Goal: Find specific page/section: Find specific page/section

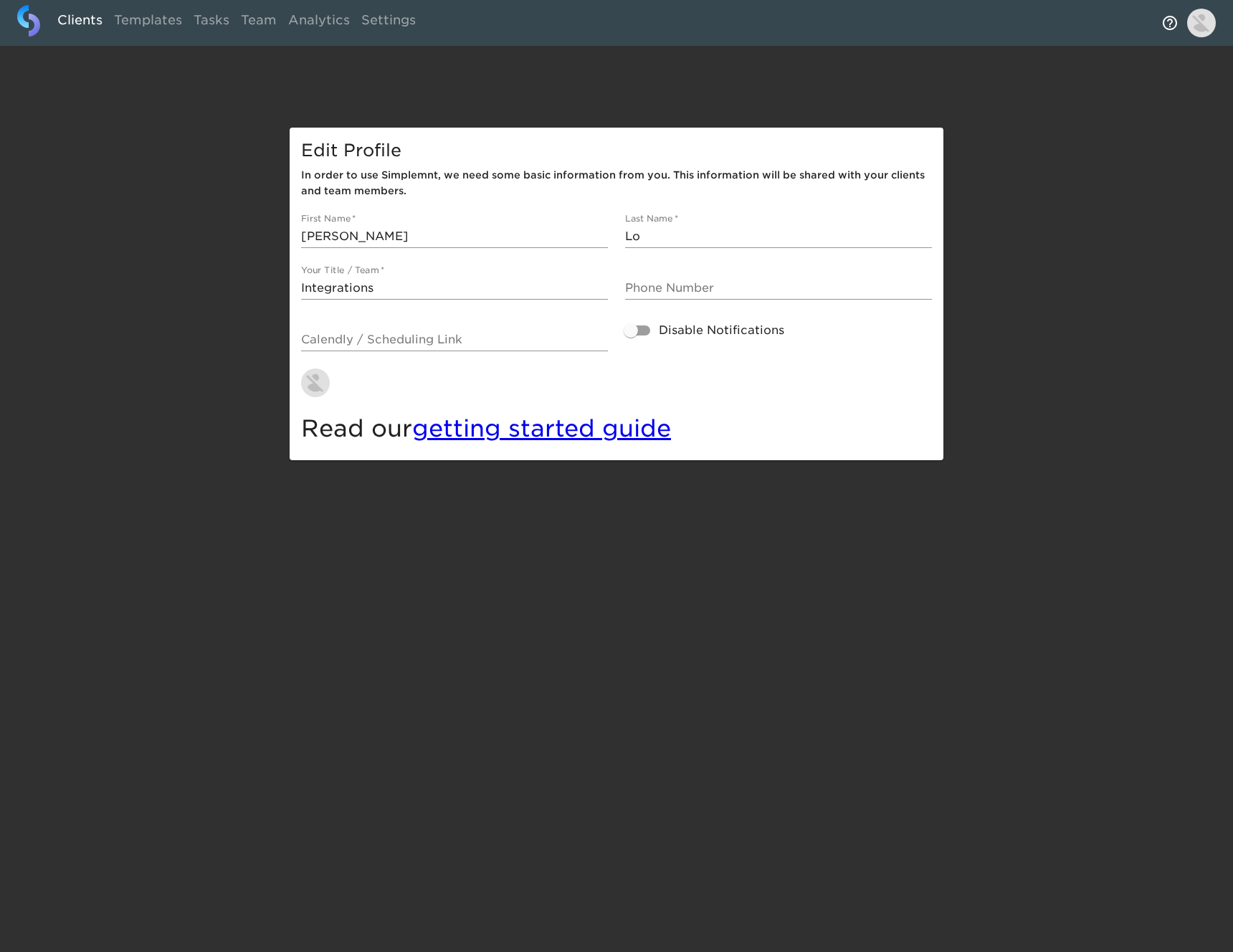
select select "10"
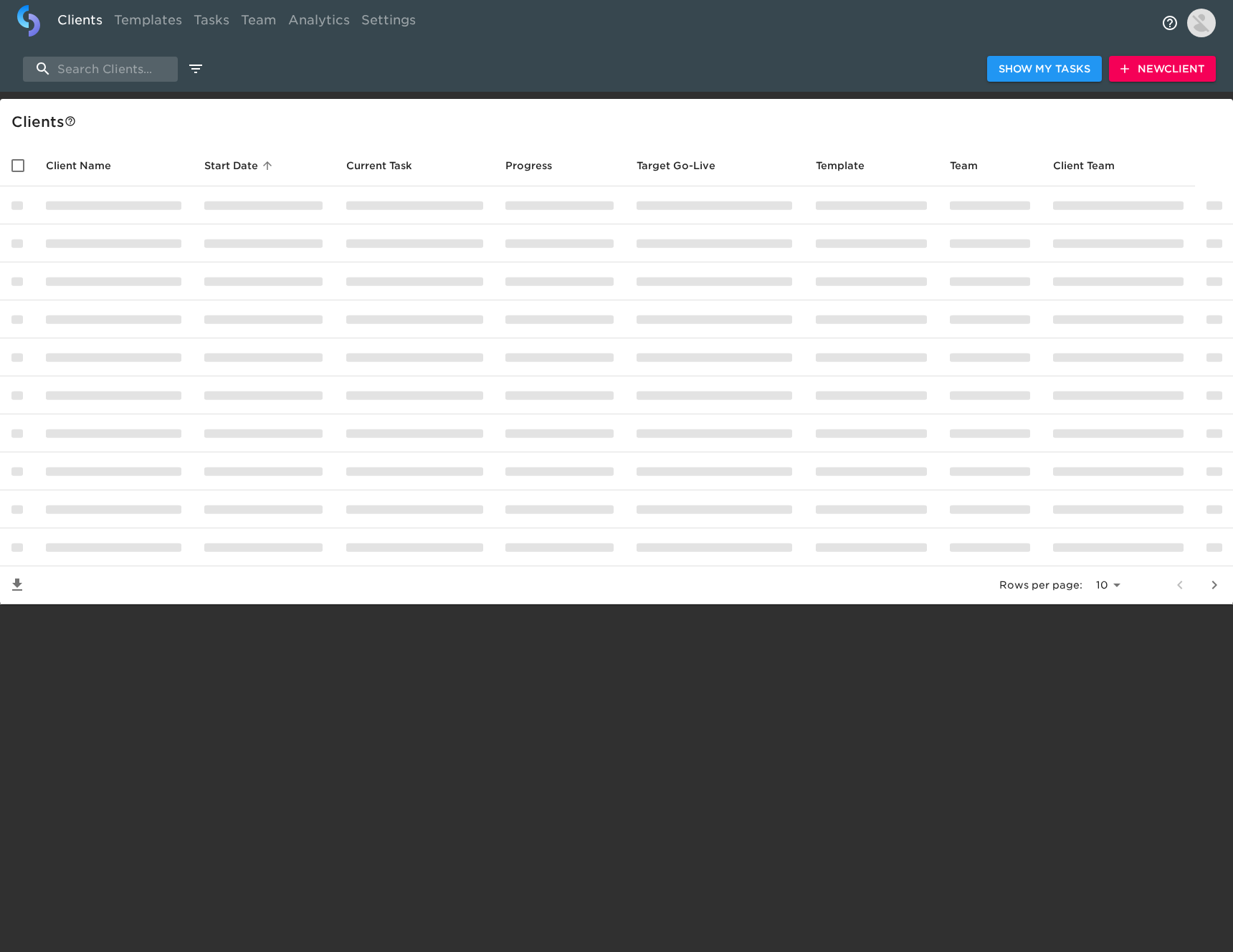
drag, startPoint x: 83, startPoint y: 23, endPoint x: 89, endPoint y: 40, distance: 18.0
click at [83, 23] on link "Clients" at bounding box center [80, 22] width 56 height 35
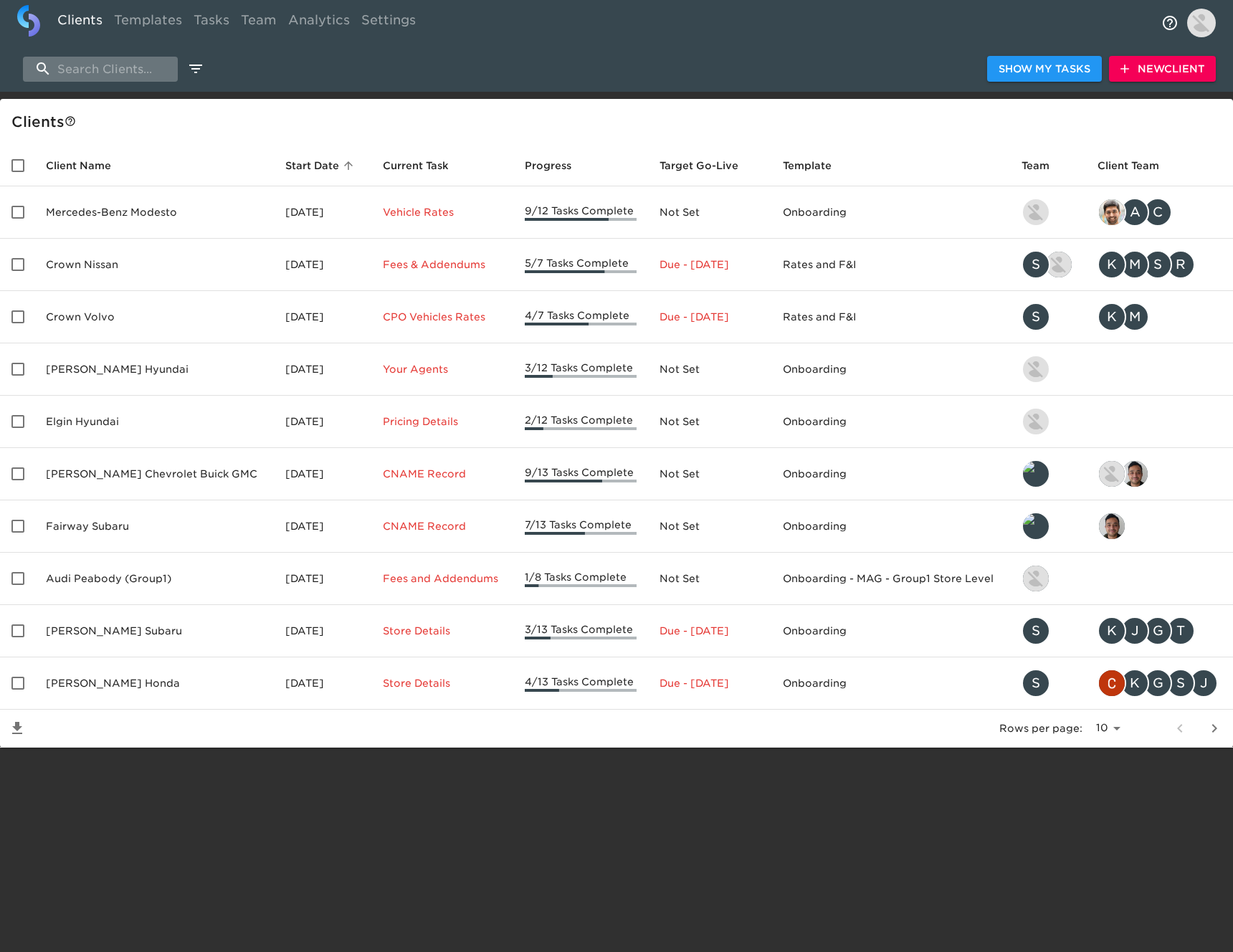
click at [95, 71] on input "search" at bounding box center [99, 68] width 155 height 25
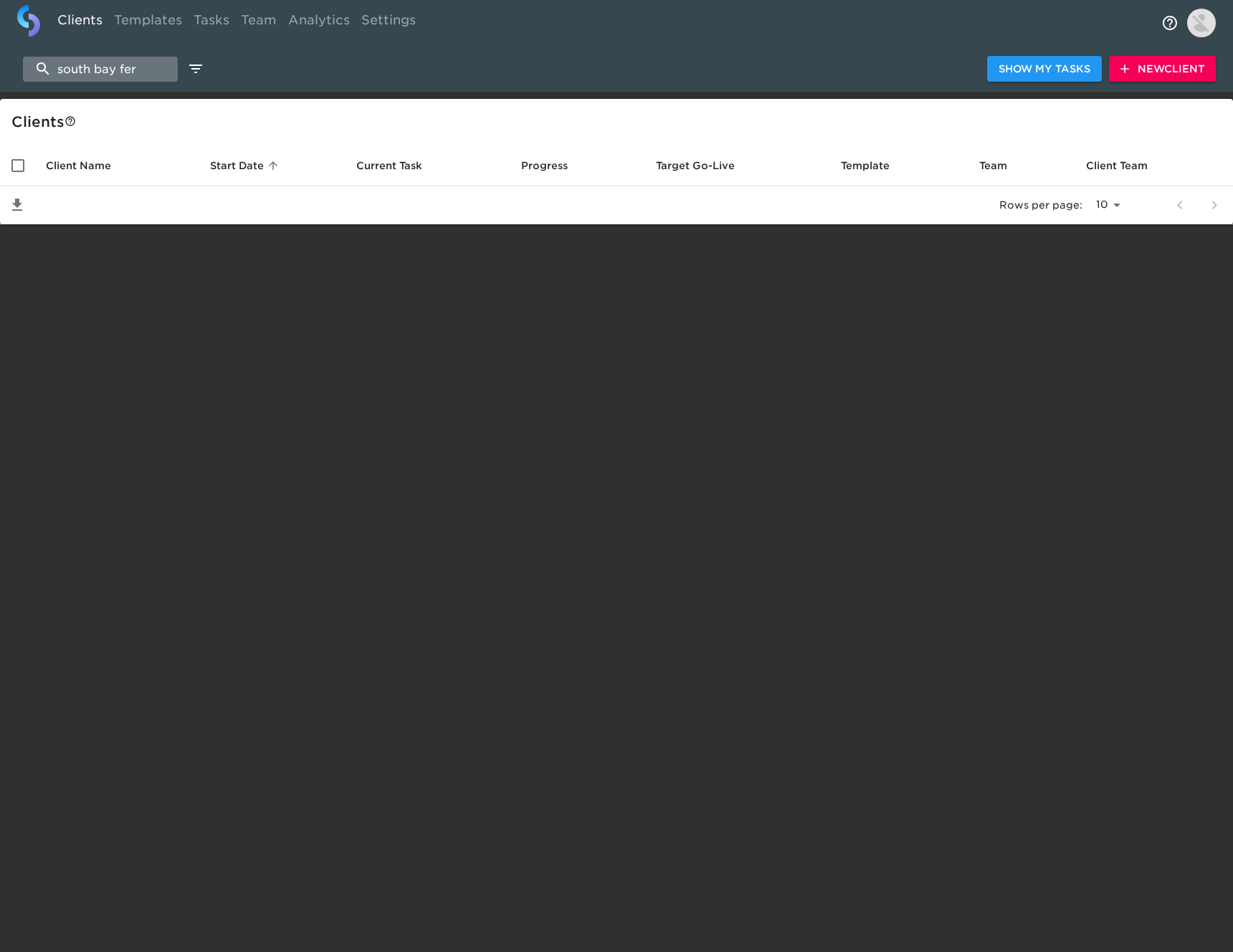
type input "south bay ferr"
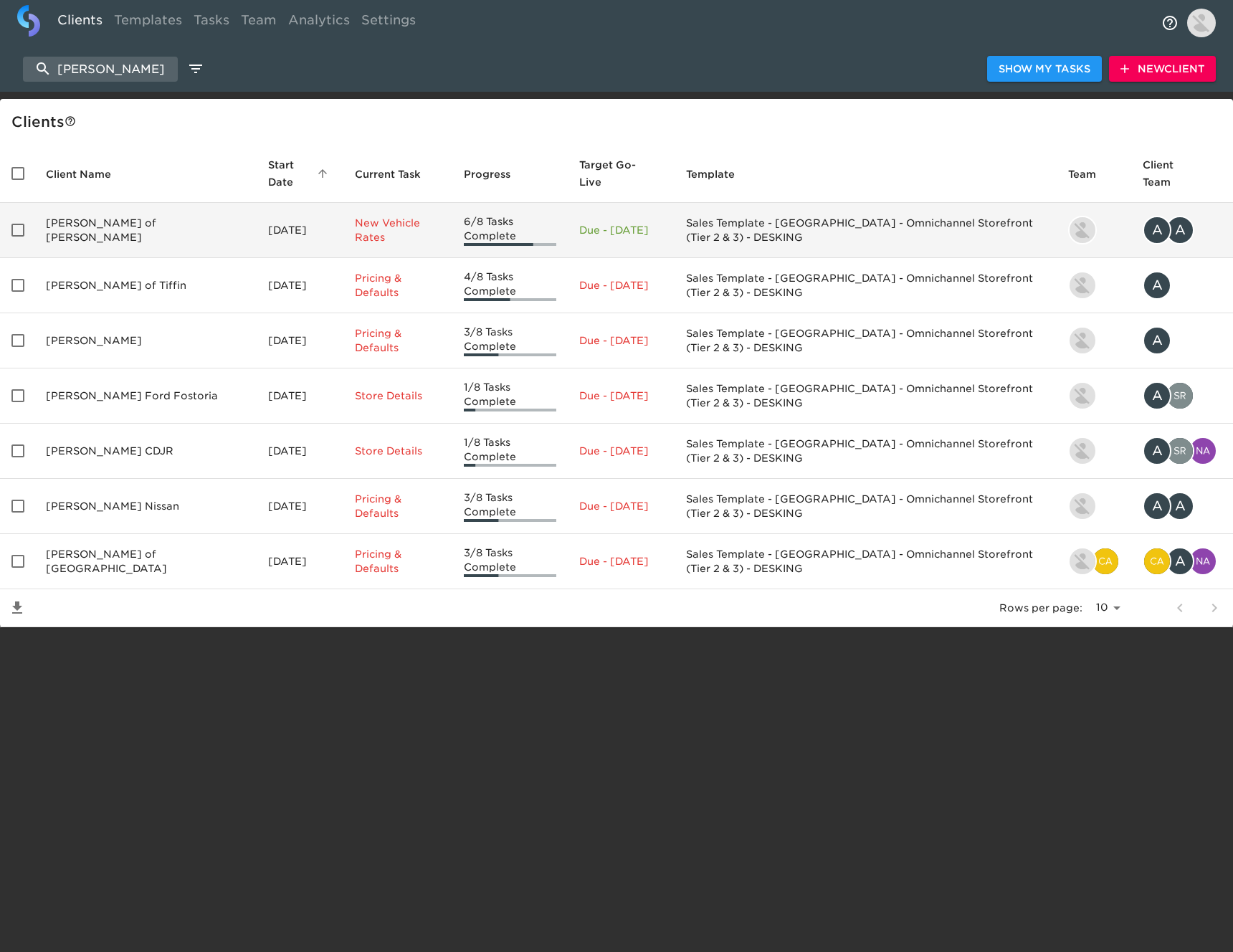
type input "[PERSON_NAME]"
click at [257, 220] on td "[DATE]" at bounding box center [300, 230] width 86 height 55
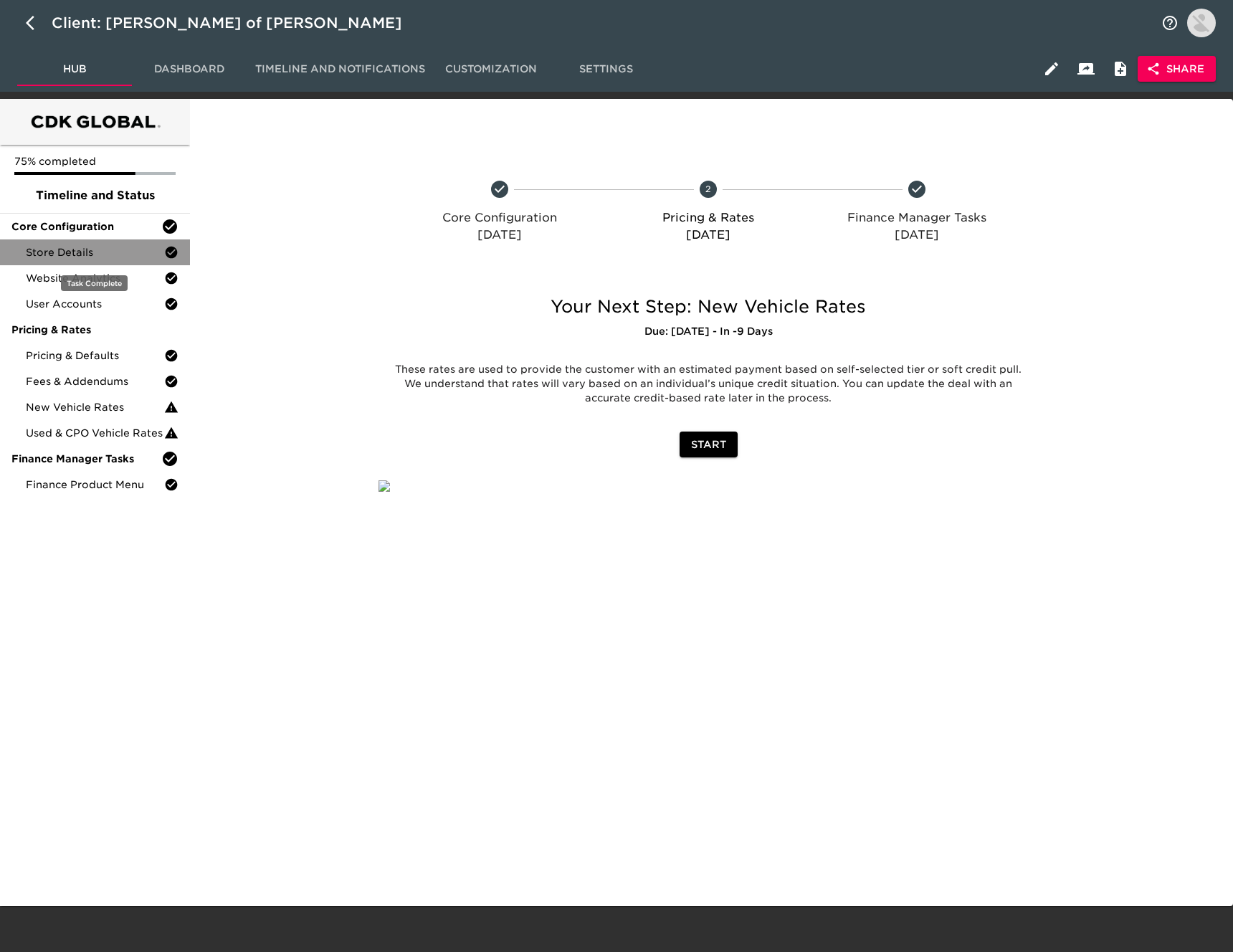
click at [121, 253] on span "Store Details" at bounding box center [95, 251] width 138 height 14
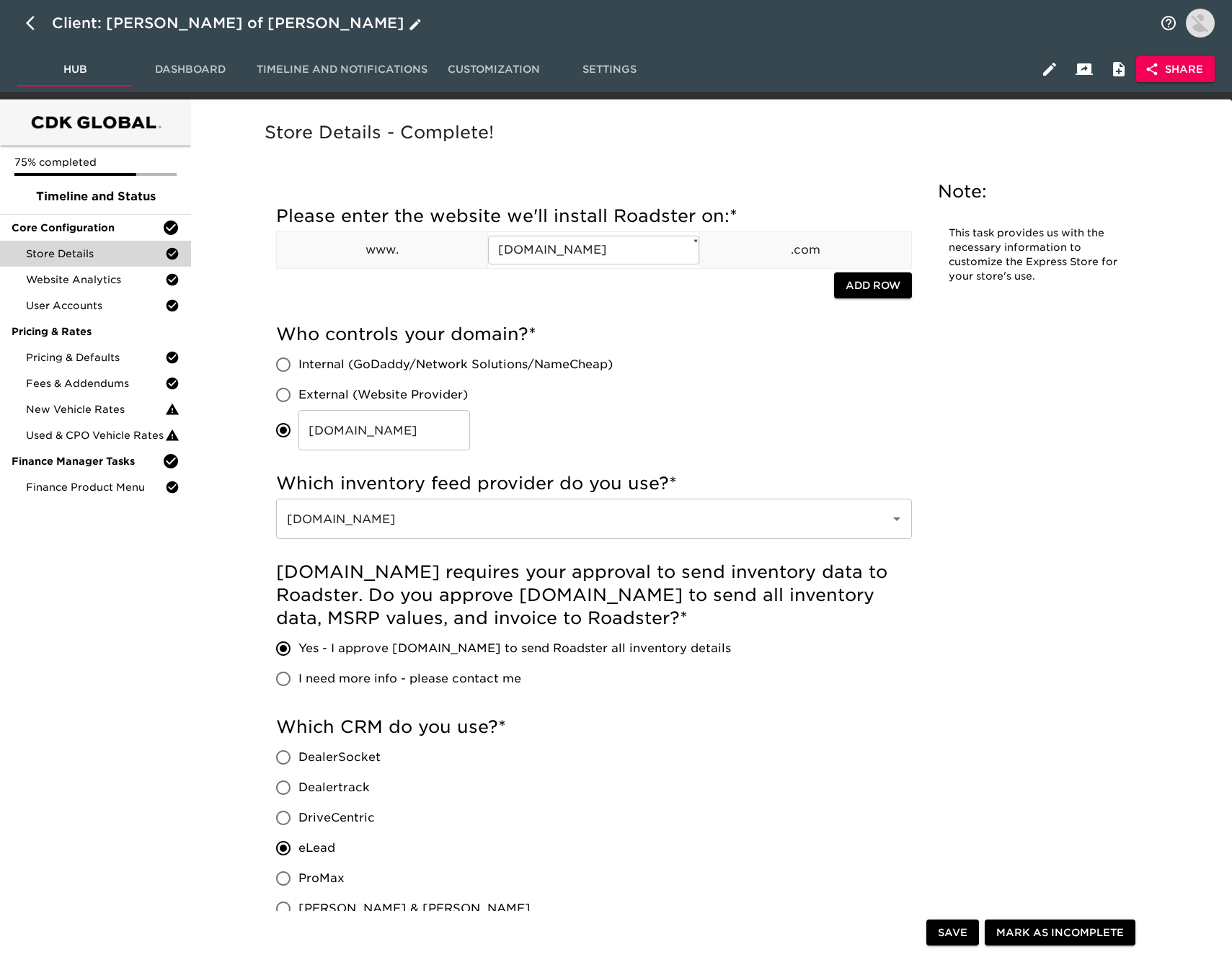
click at [44, 25] on button "button" at bounding box center [34, 23] width 35 height 35
select select "10"
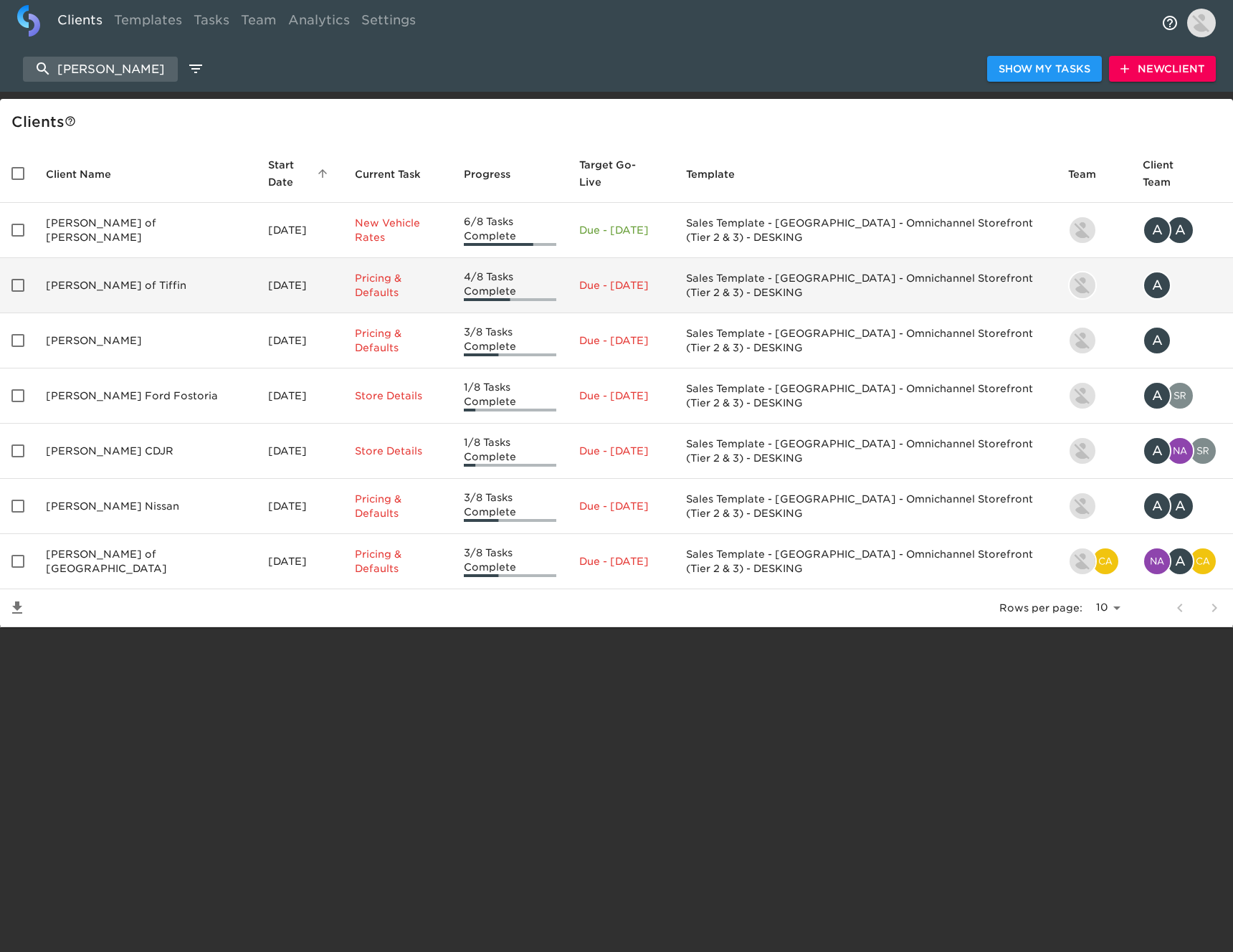
click at [144, 275] on td "[PERSON_NAME] of Tiffin" at bounding box center [145, 285] width 222 height 55
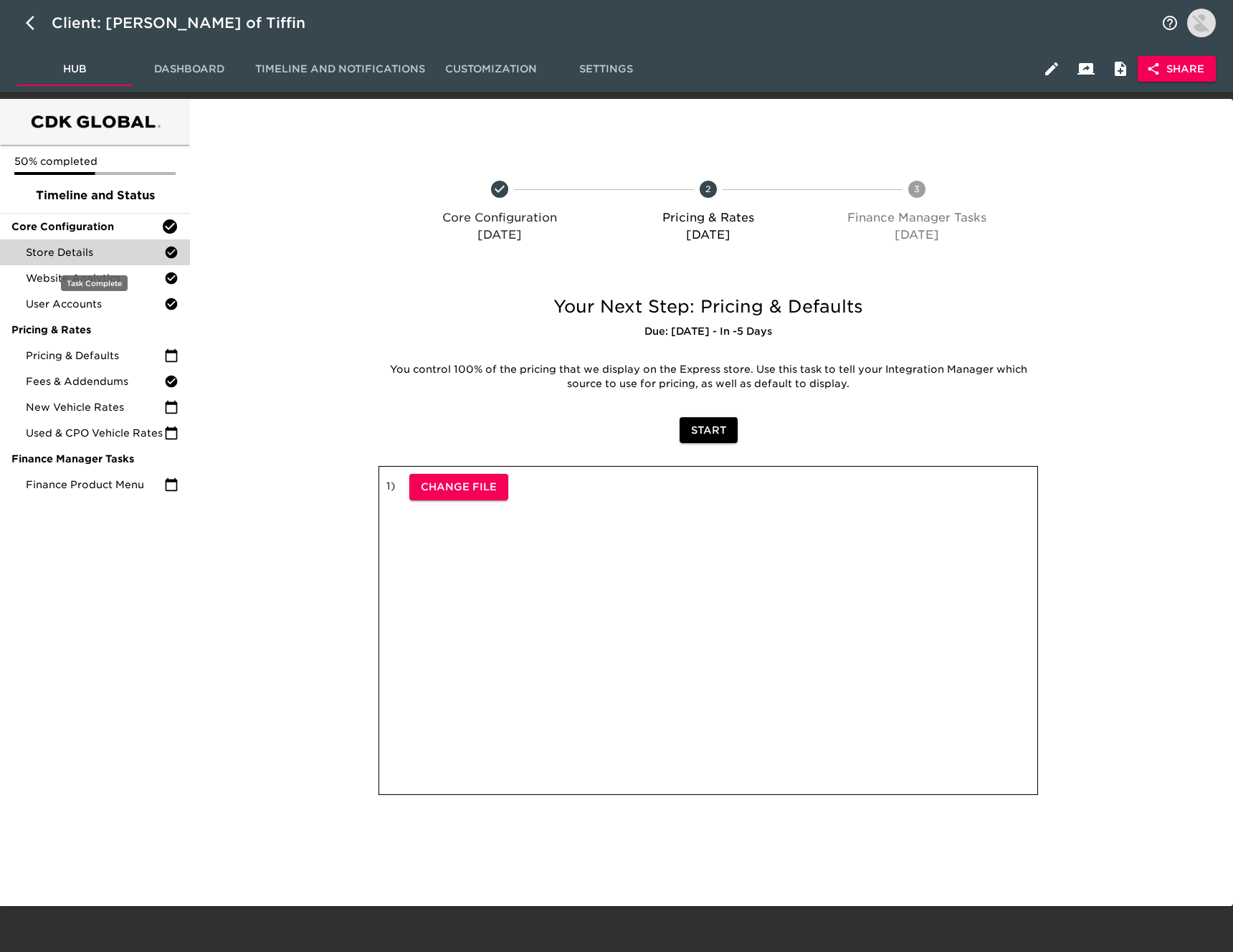
click at [129, 242] on div "Store Details" at bounding box center [95, 252] width 190 height 26
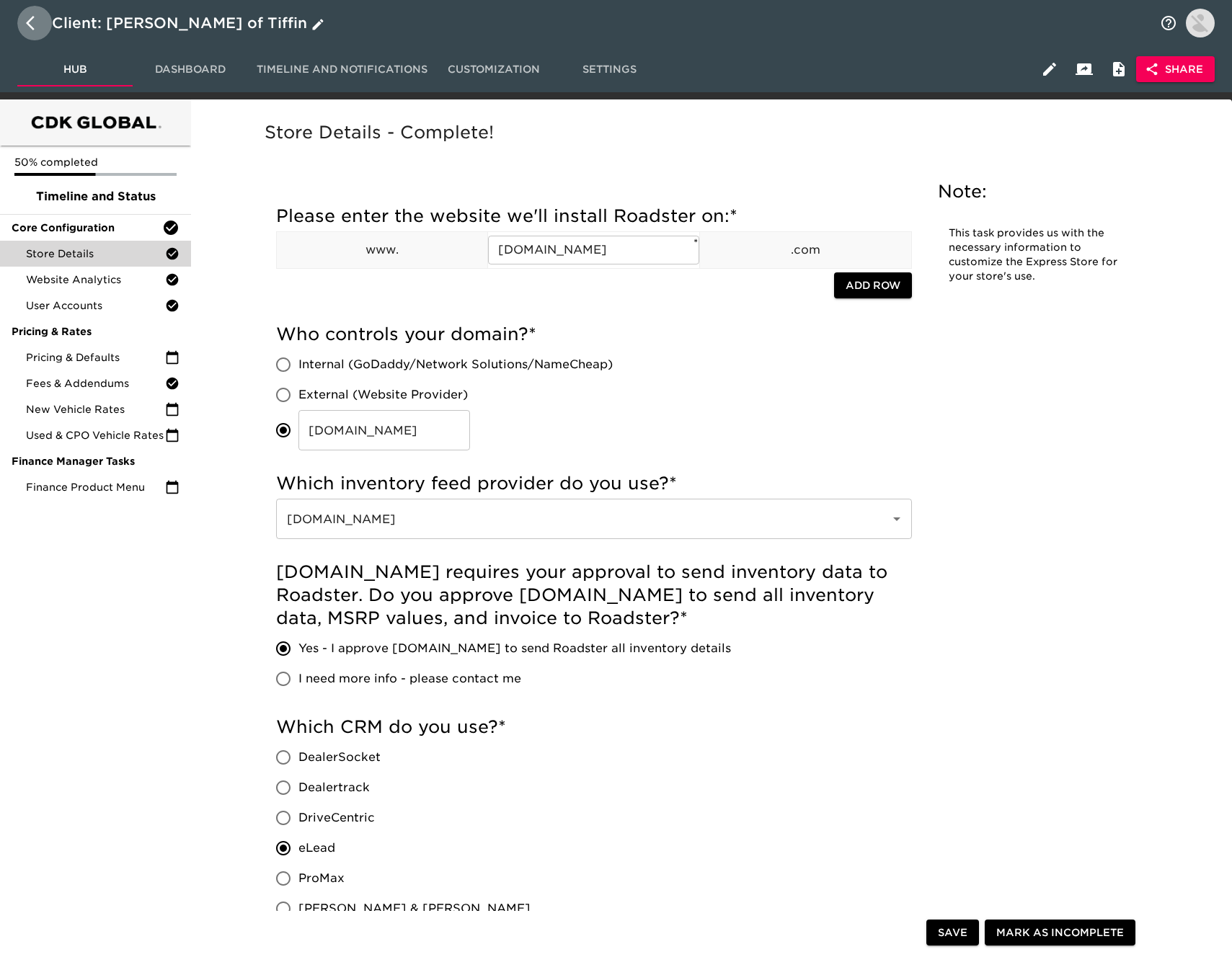
click at [29, 18] on icon "button" at bounding box center [35, 23] width 17 height 17
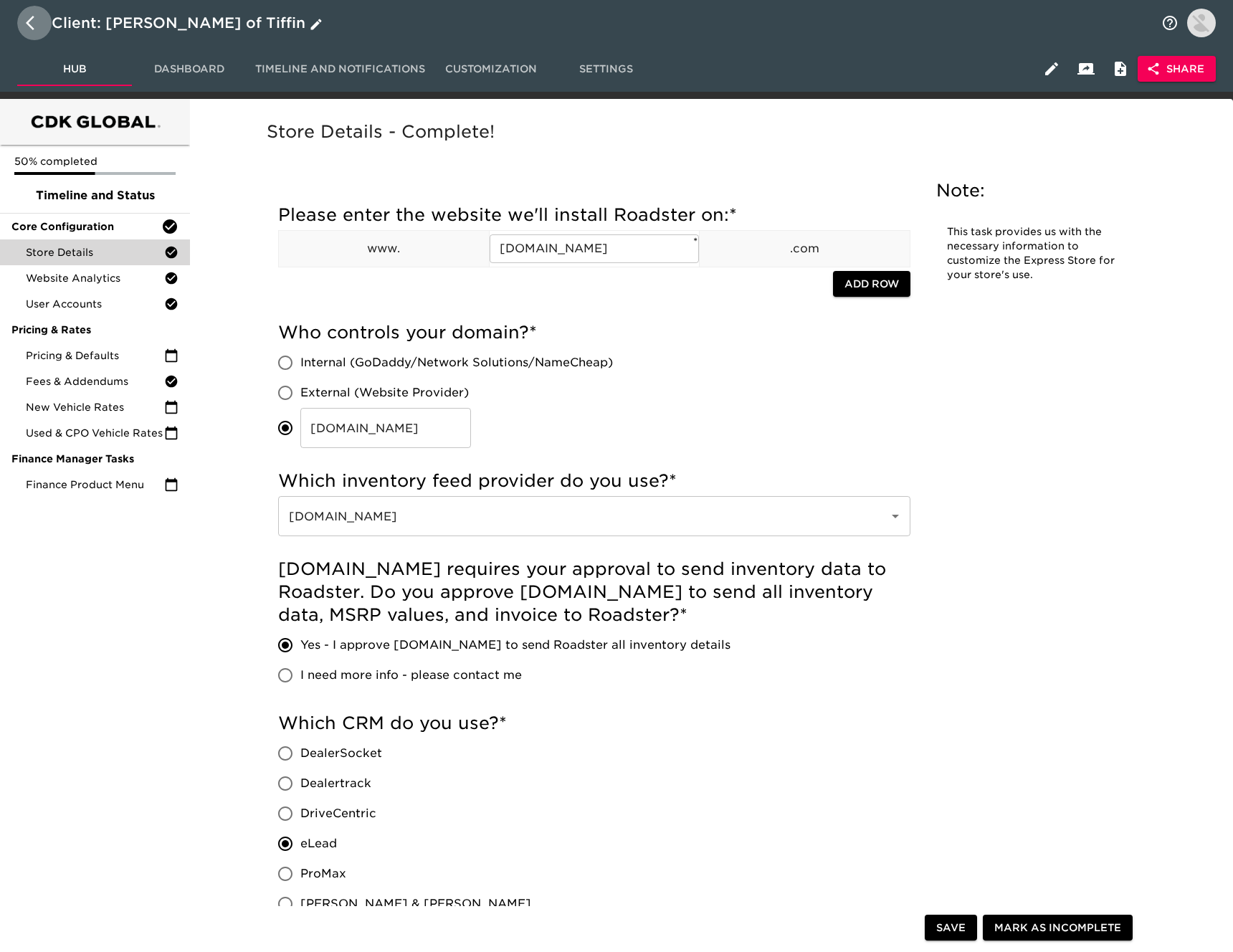
select select "10"
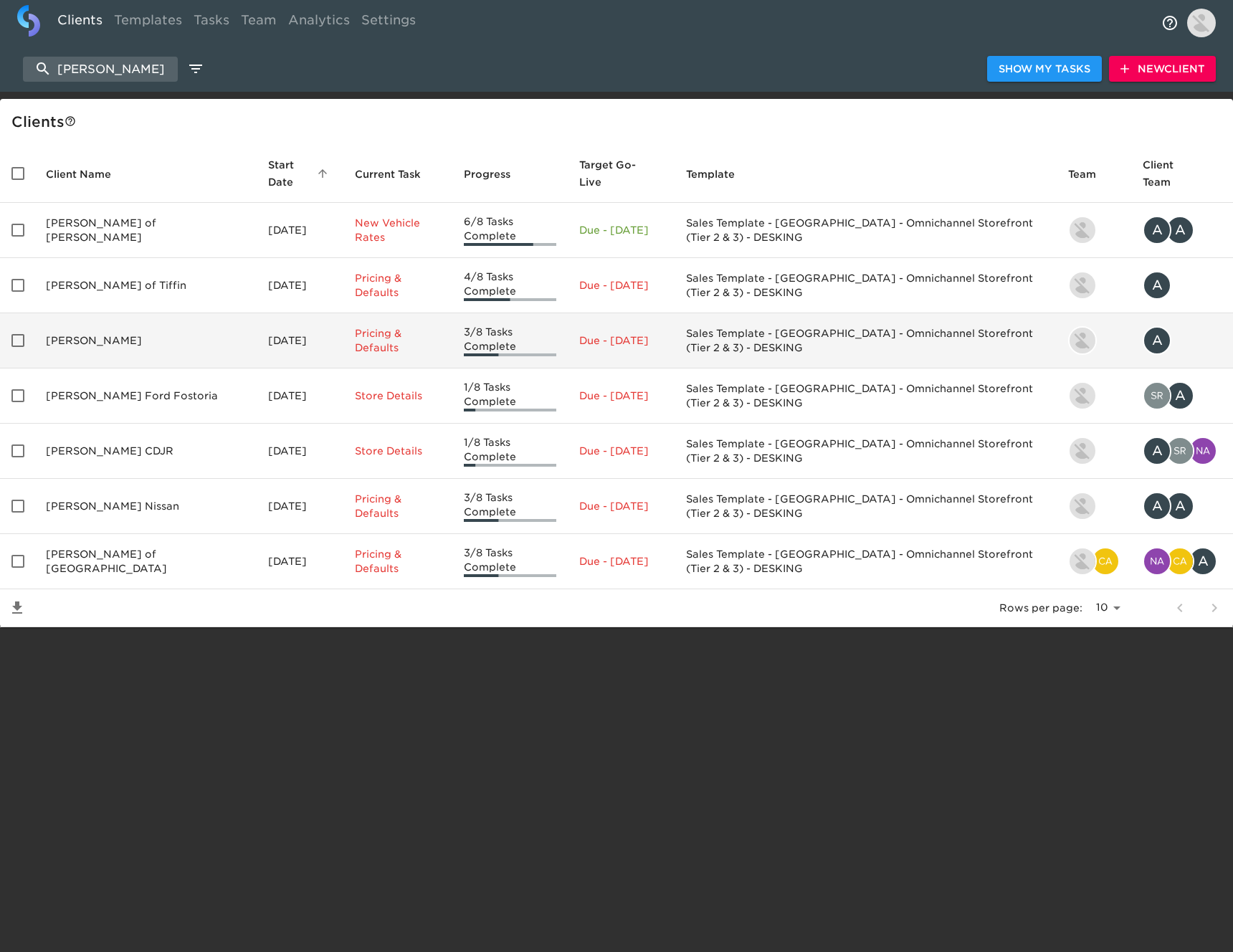
click at [149, 321] on td "[PERSON_NAME]" at bounding box center [145, 340] width 222 height 55
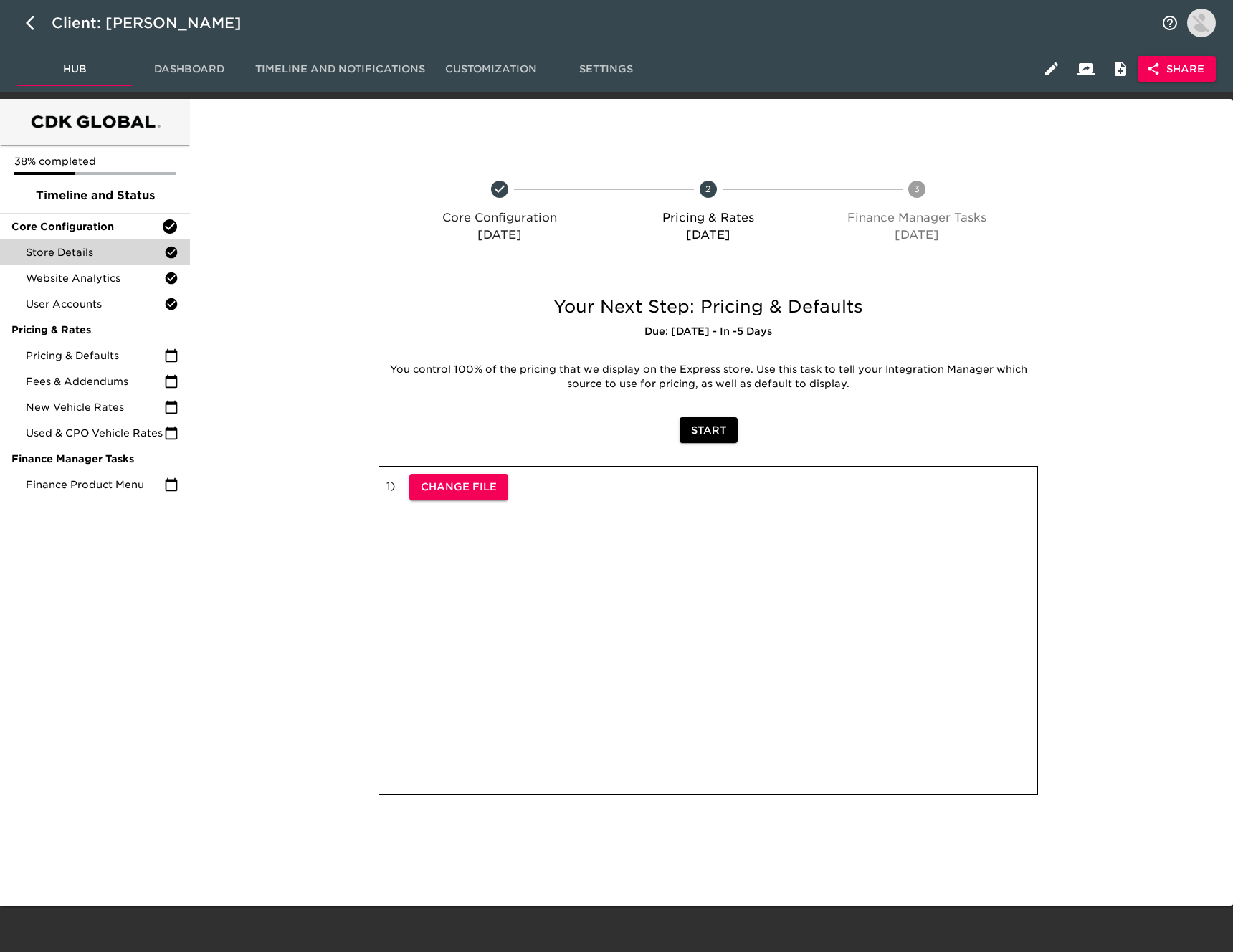
click at [117, 249] on span "Store Details" at bounding box center [95, 251] width 138 height 14
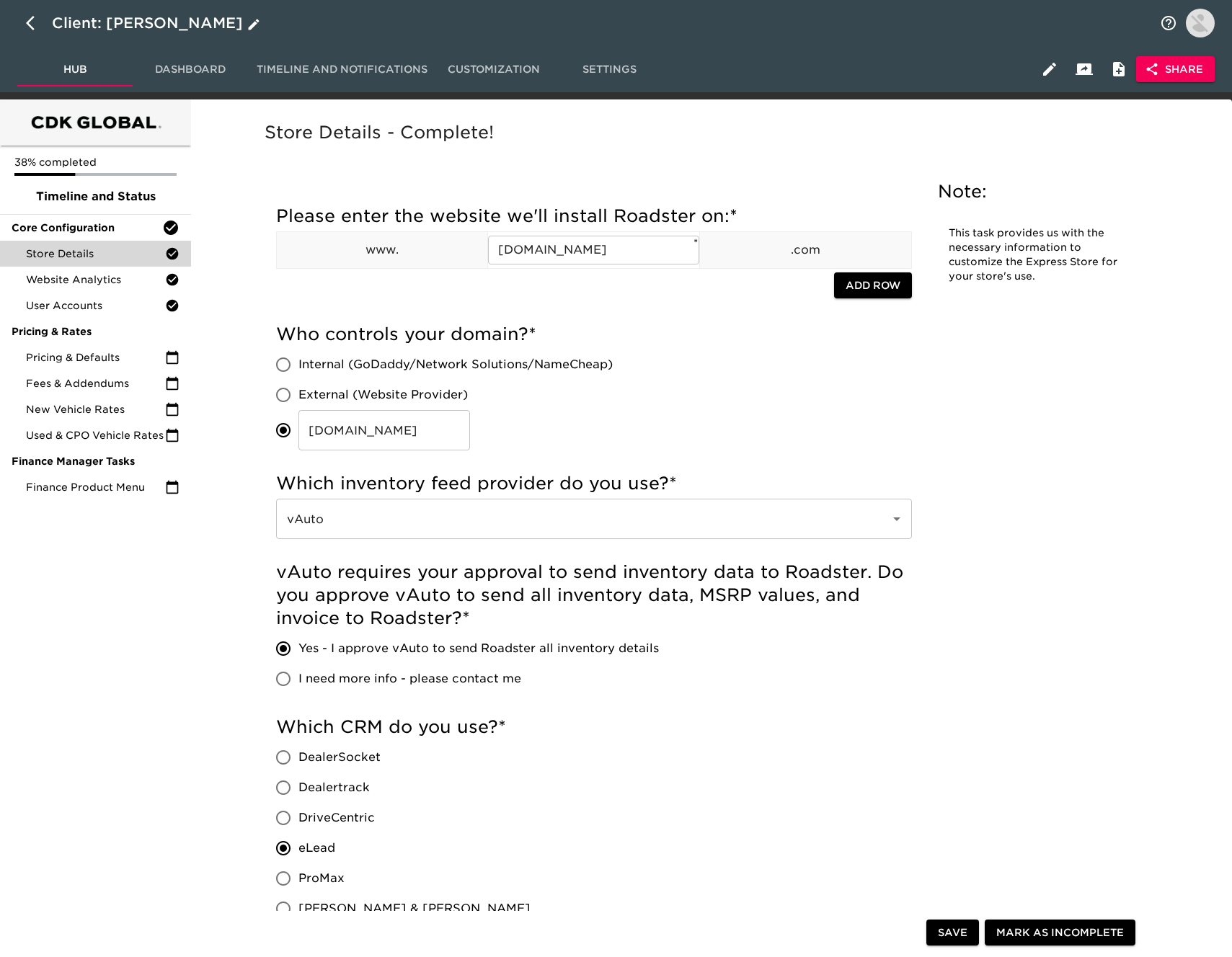
click at [31, 24] on icon "button" at bounding box center [35, 23] width 17 height 17
select select "10"
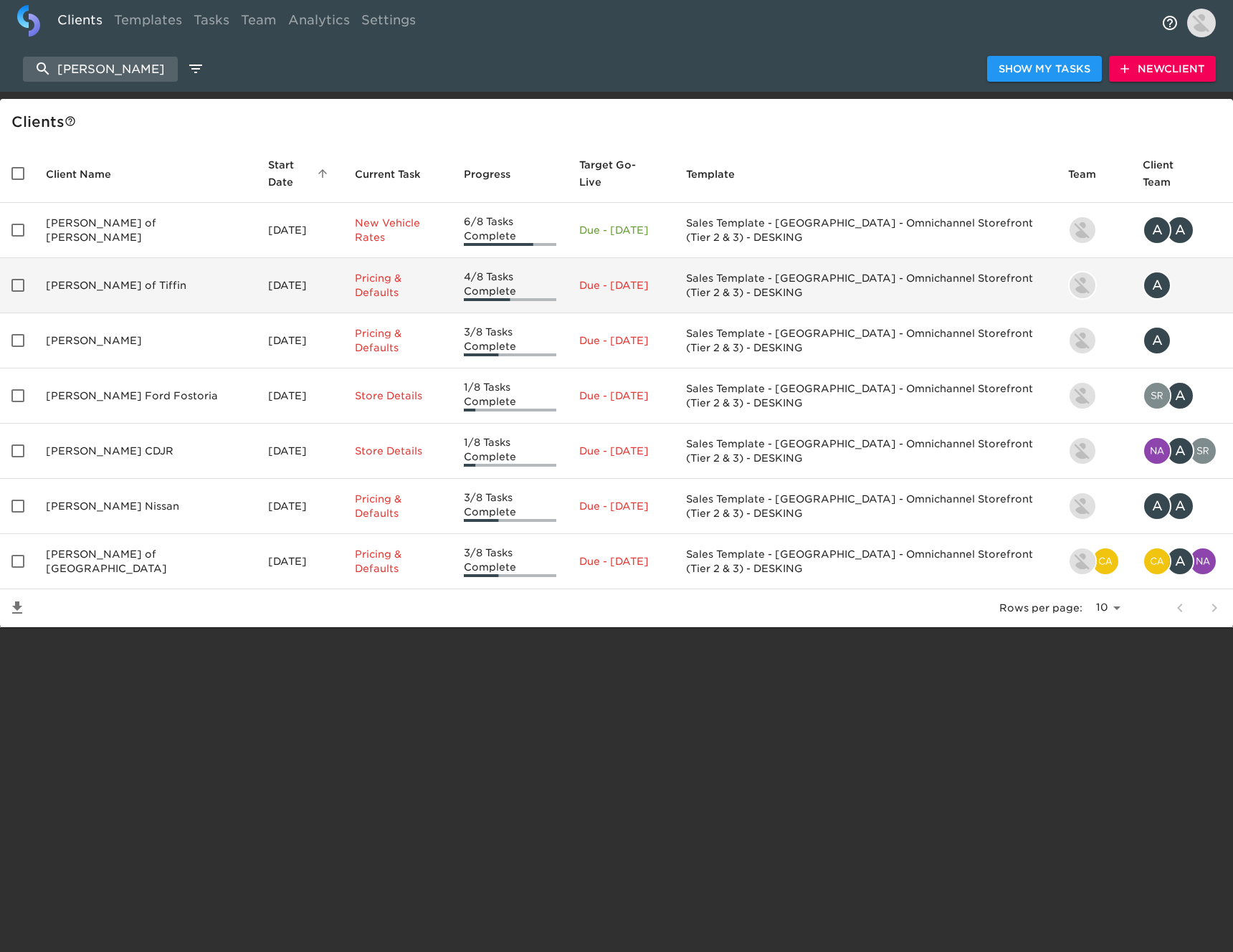
click at [122, 265] on td "[PERSON_NAME] of Tiffin" at bounding box center [145, 285] width 222 height 55
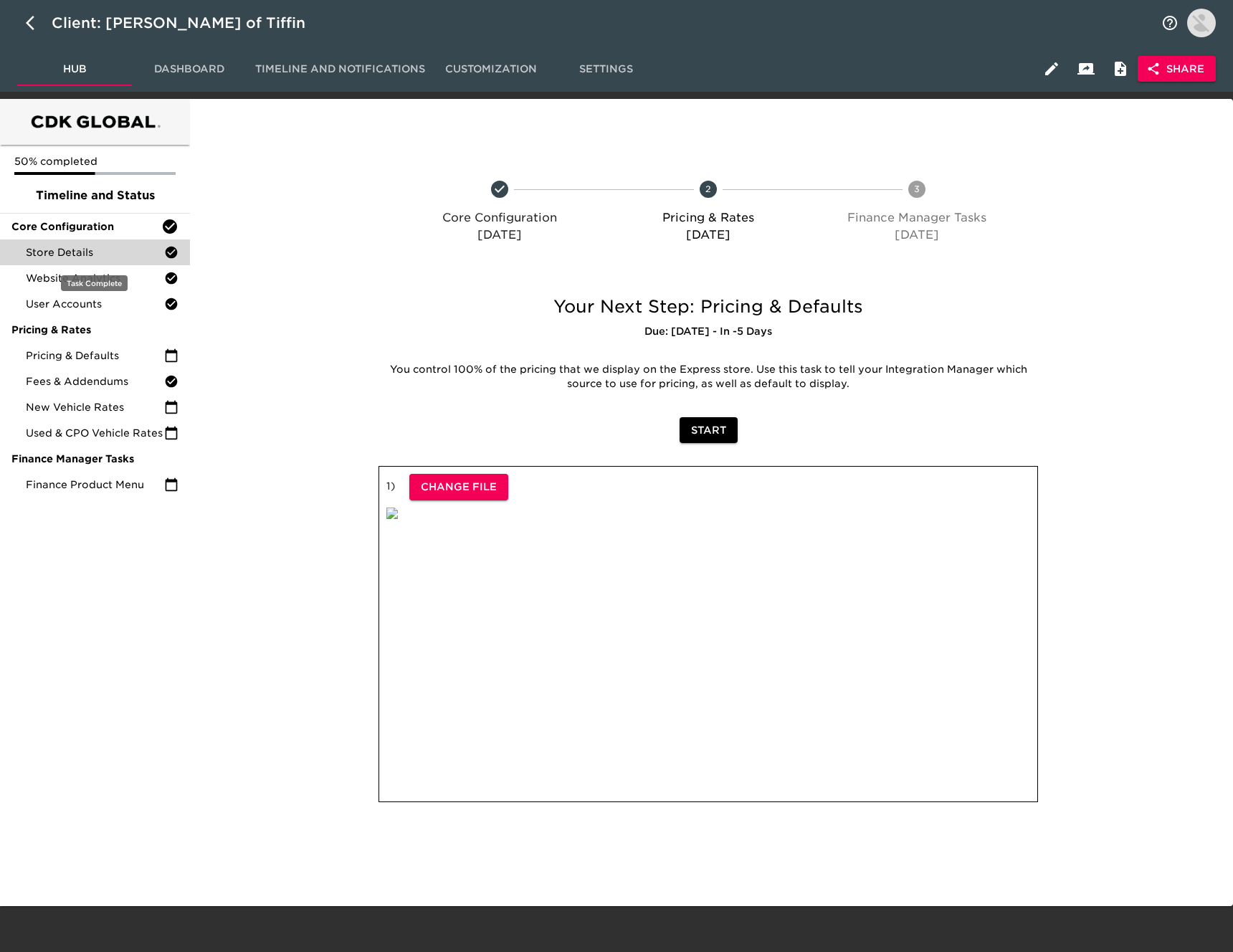
click at [123, 253] on span "Store Details" at bounding box center [95, 251] width 138 height 14
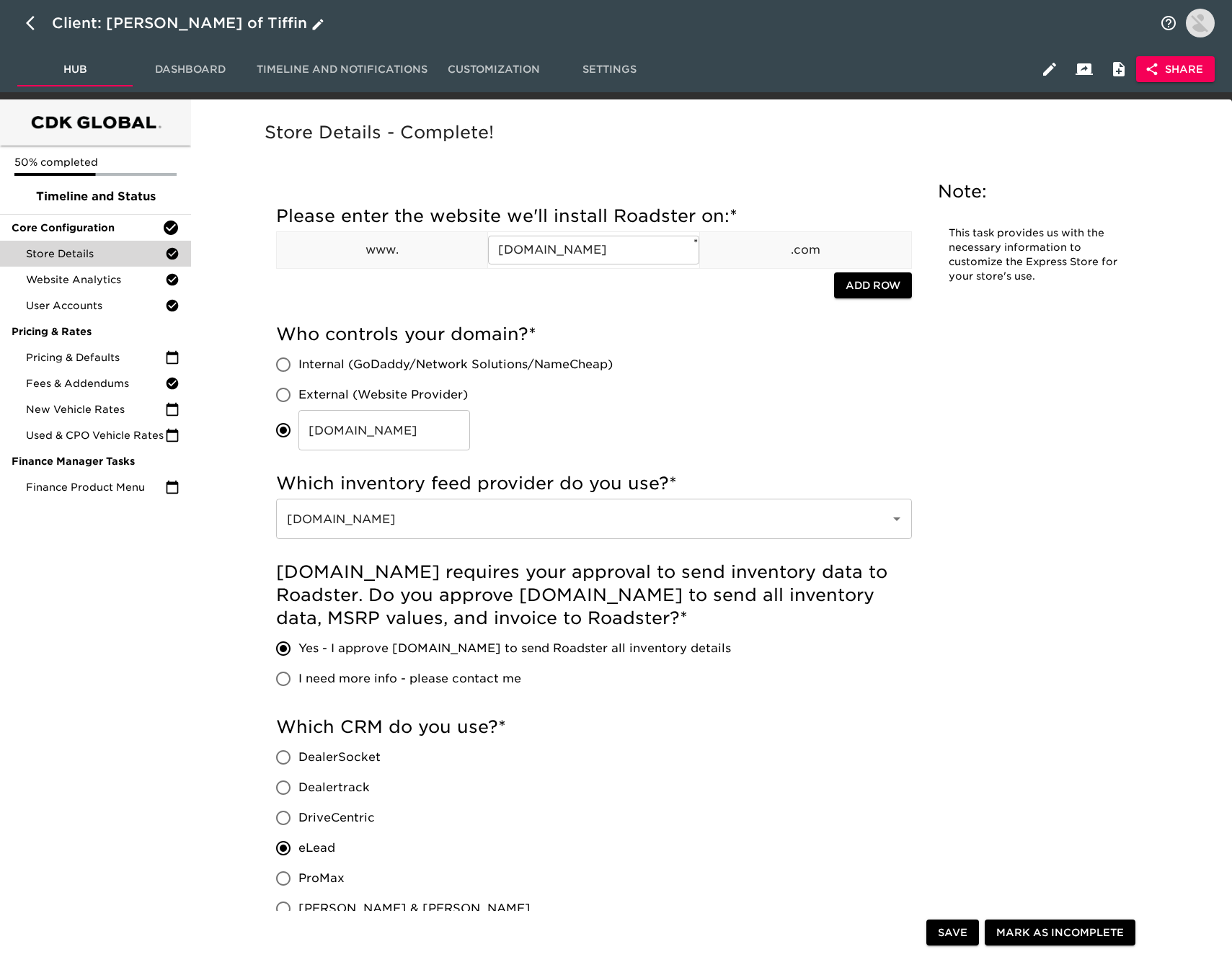
click at [29, 26] on icon "button" at bounding box center [30, 23] width 8 height 14
select select "10"
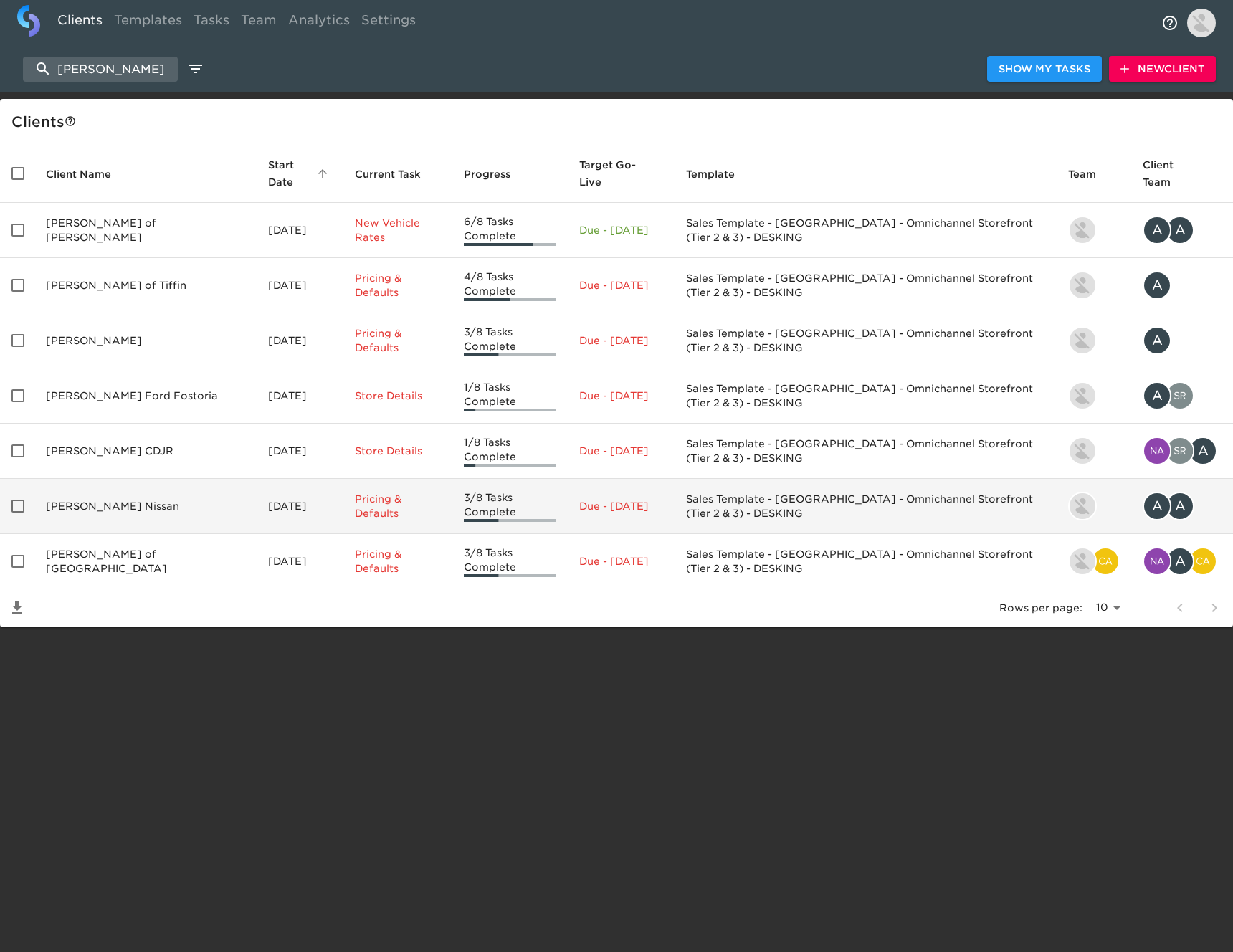
click at [117, 478] on td "[PERSON_NAME] Nissan" at bounding box center [145, 506] width 222 height 55
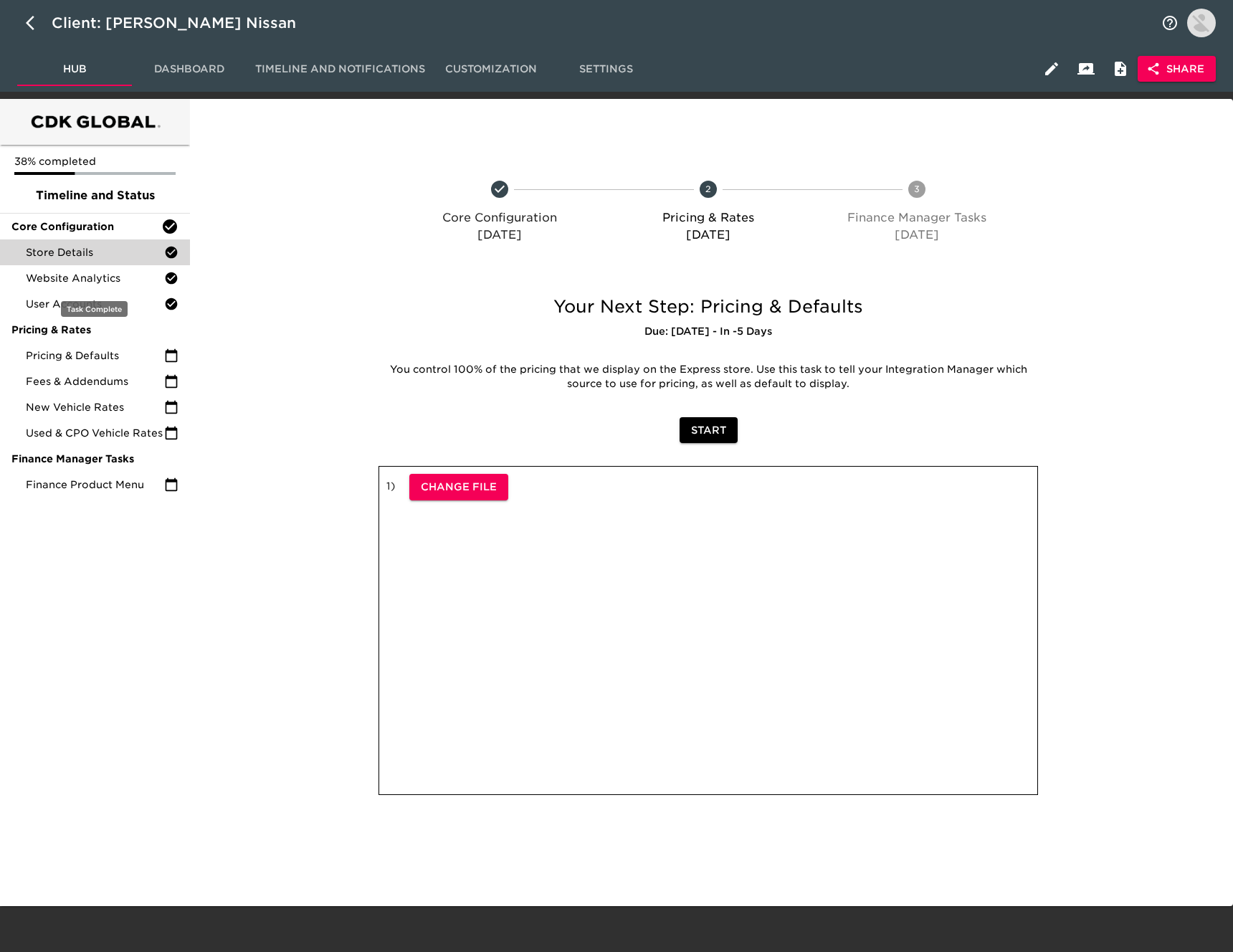
click at [109, 253] on span "Store Details" at bounding box center [95, 251] width 138 height 14
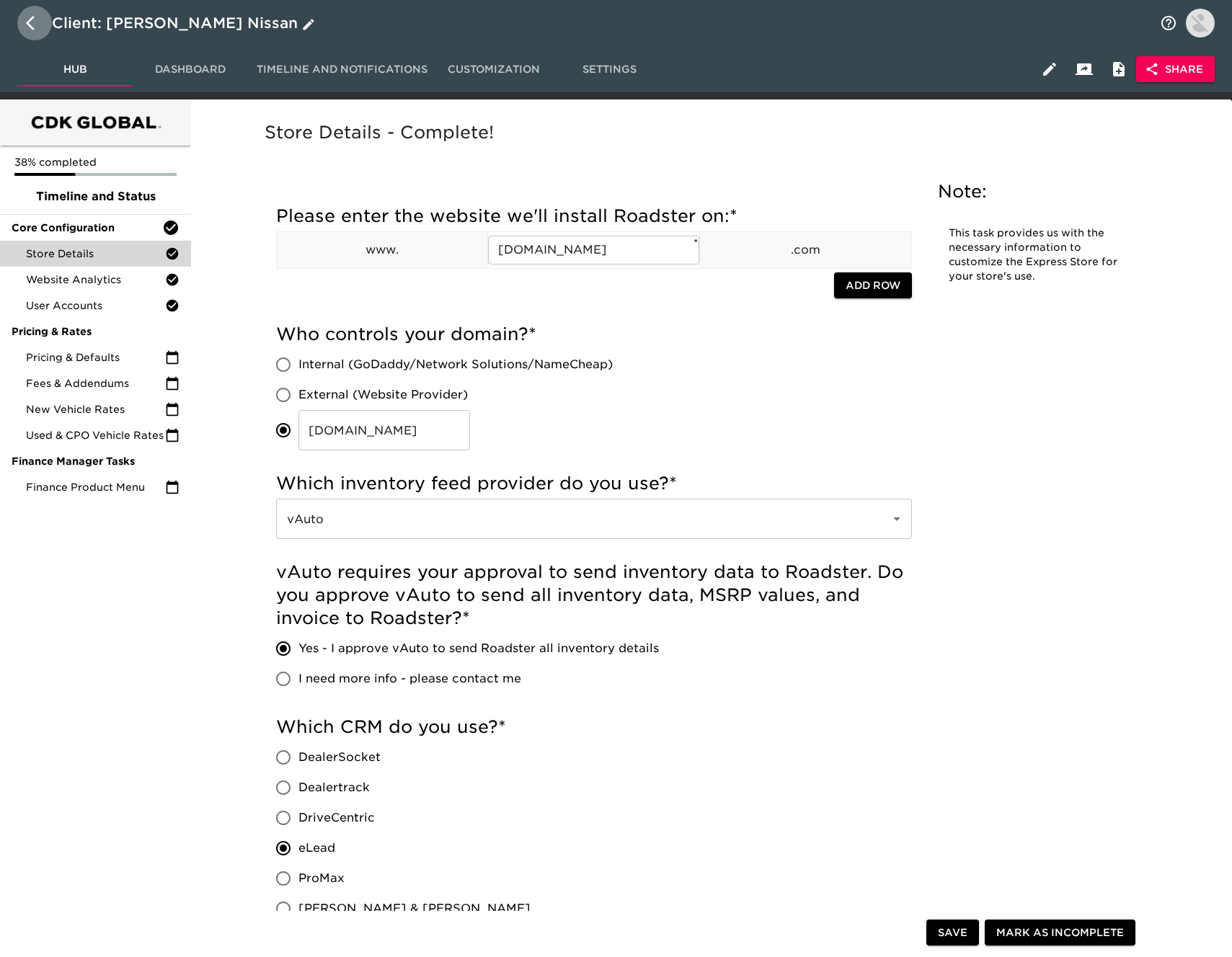
click at [23, 26] on button "button" at bounding box center [34, 23] width 35 height 35
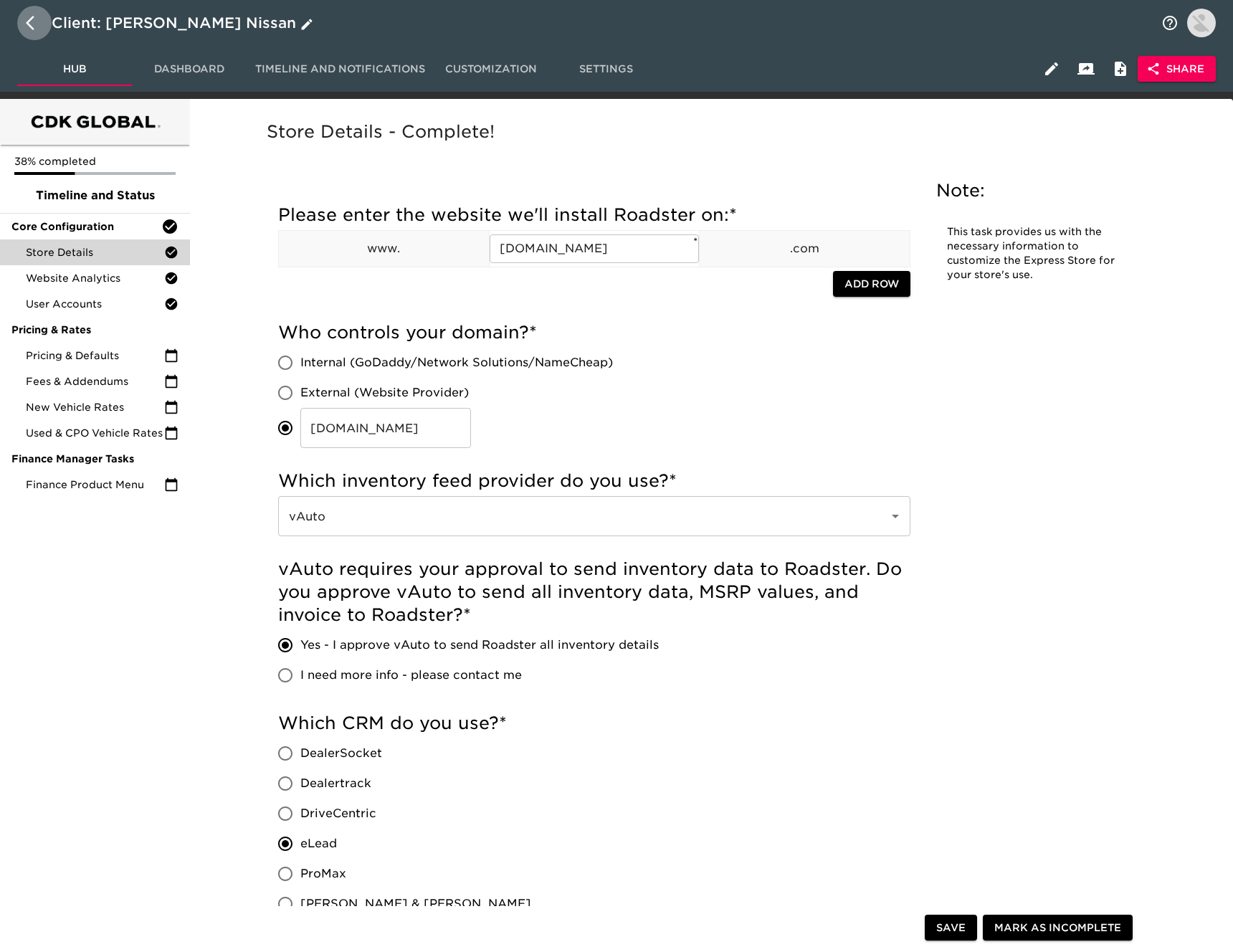
select select "10"
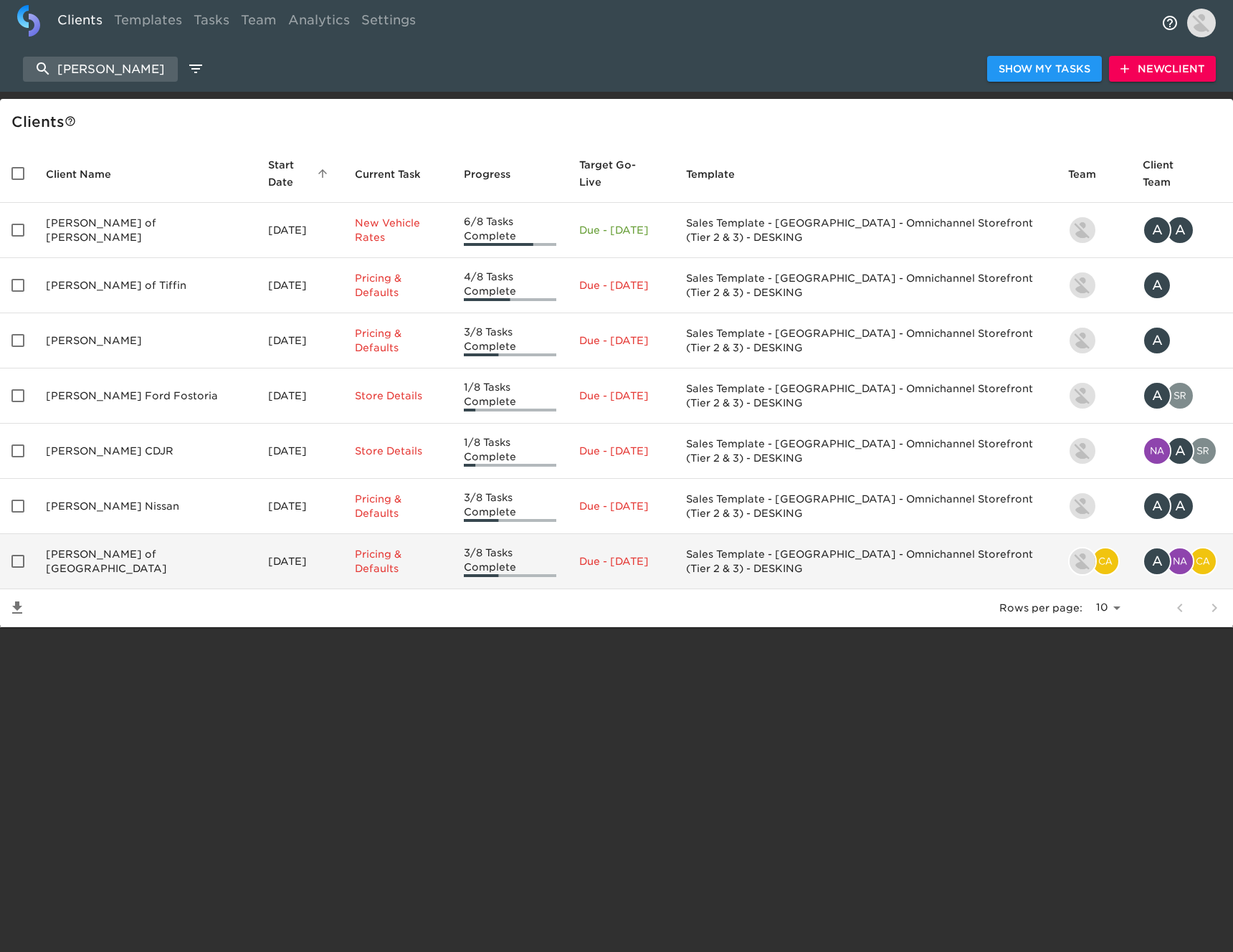
click at [137, 534] on td "[PERSON_NAME] of [GEOGRAPHIC_DATA]" at bounding box center [145, 561] width 222 height 55
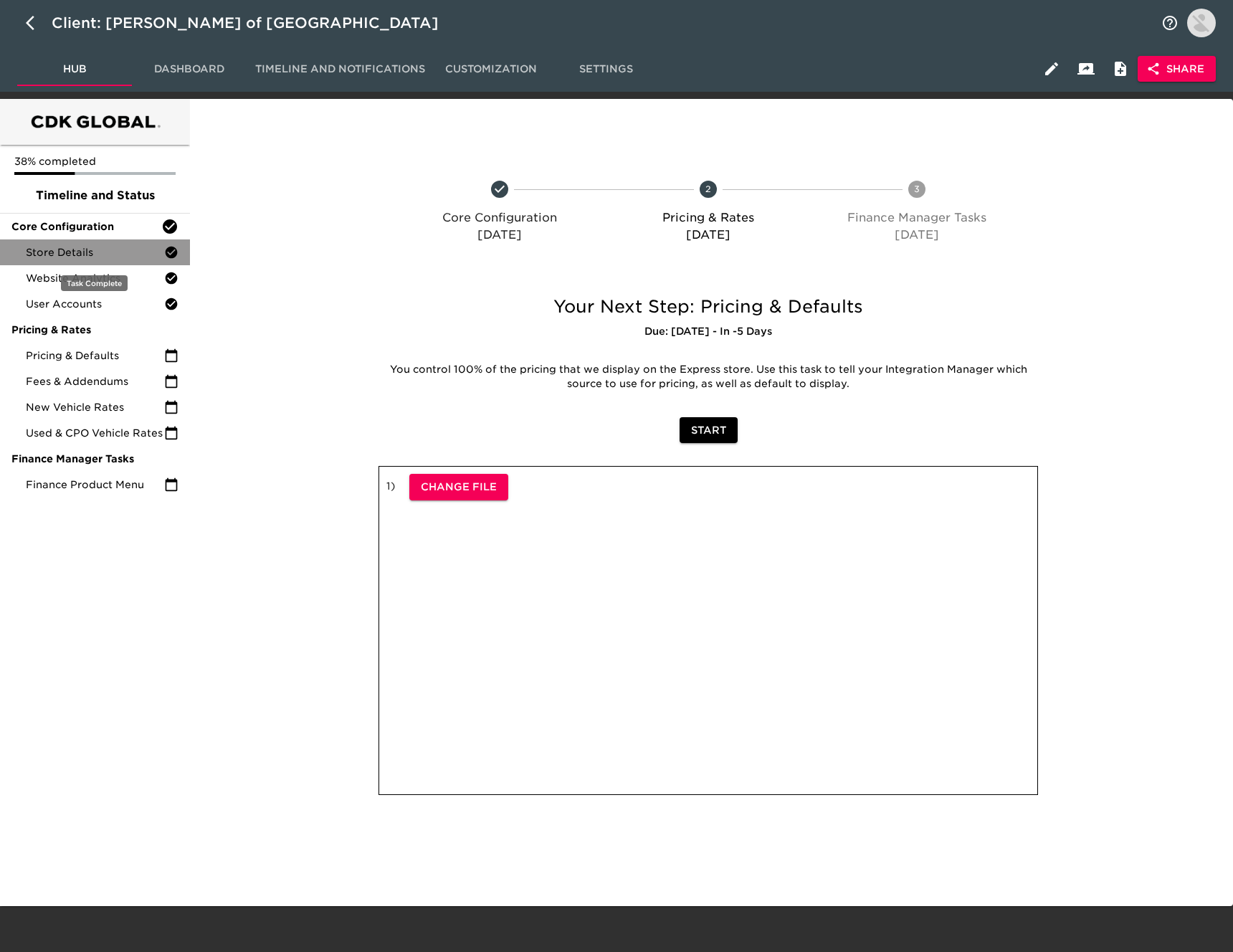
click at [120, 245] on span "Store Details" at bounding box center [95, 251] width 138 height 14
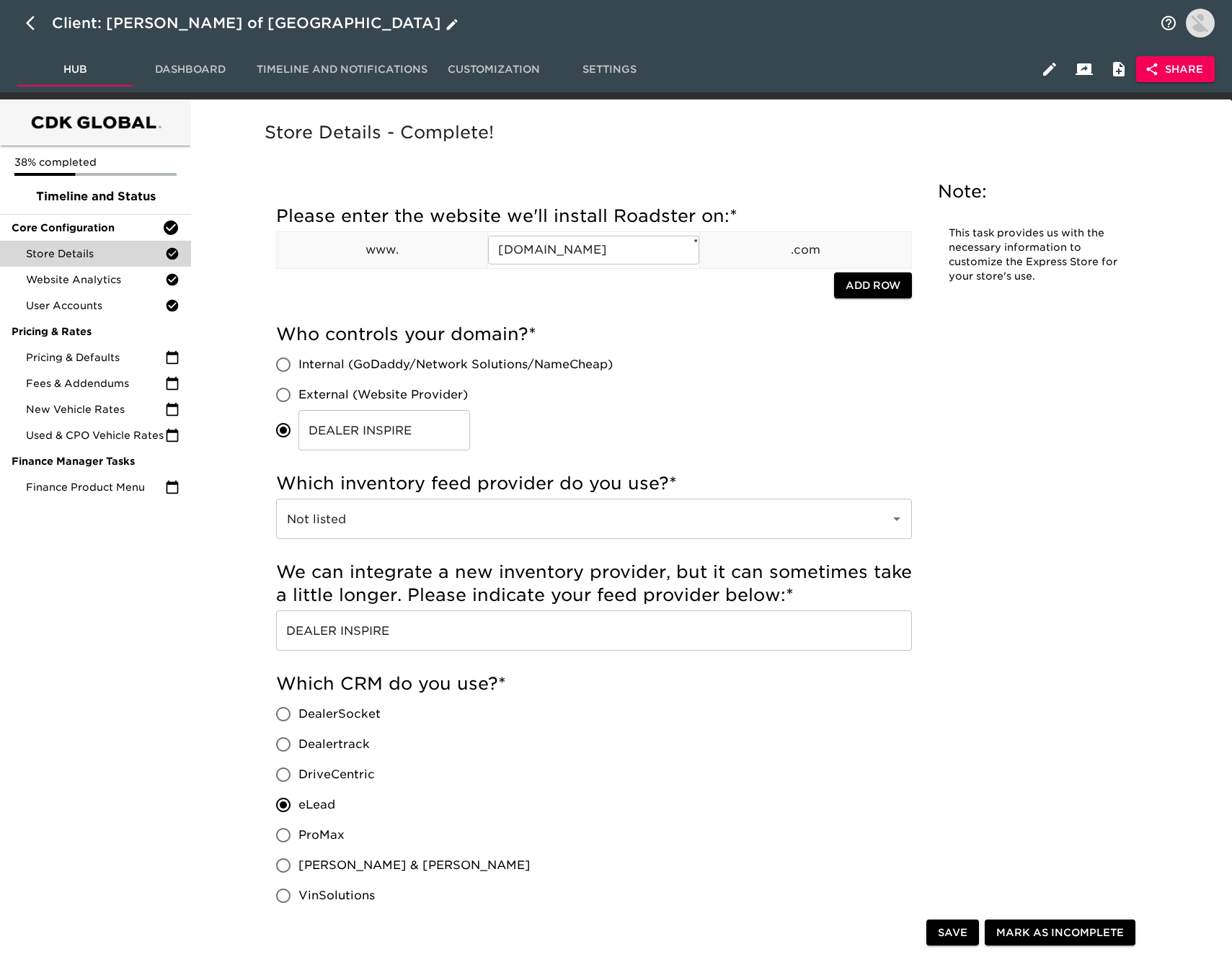
scroll to position [2, 0]
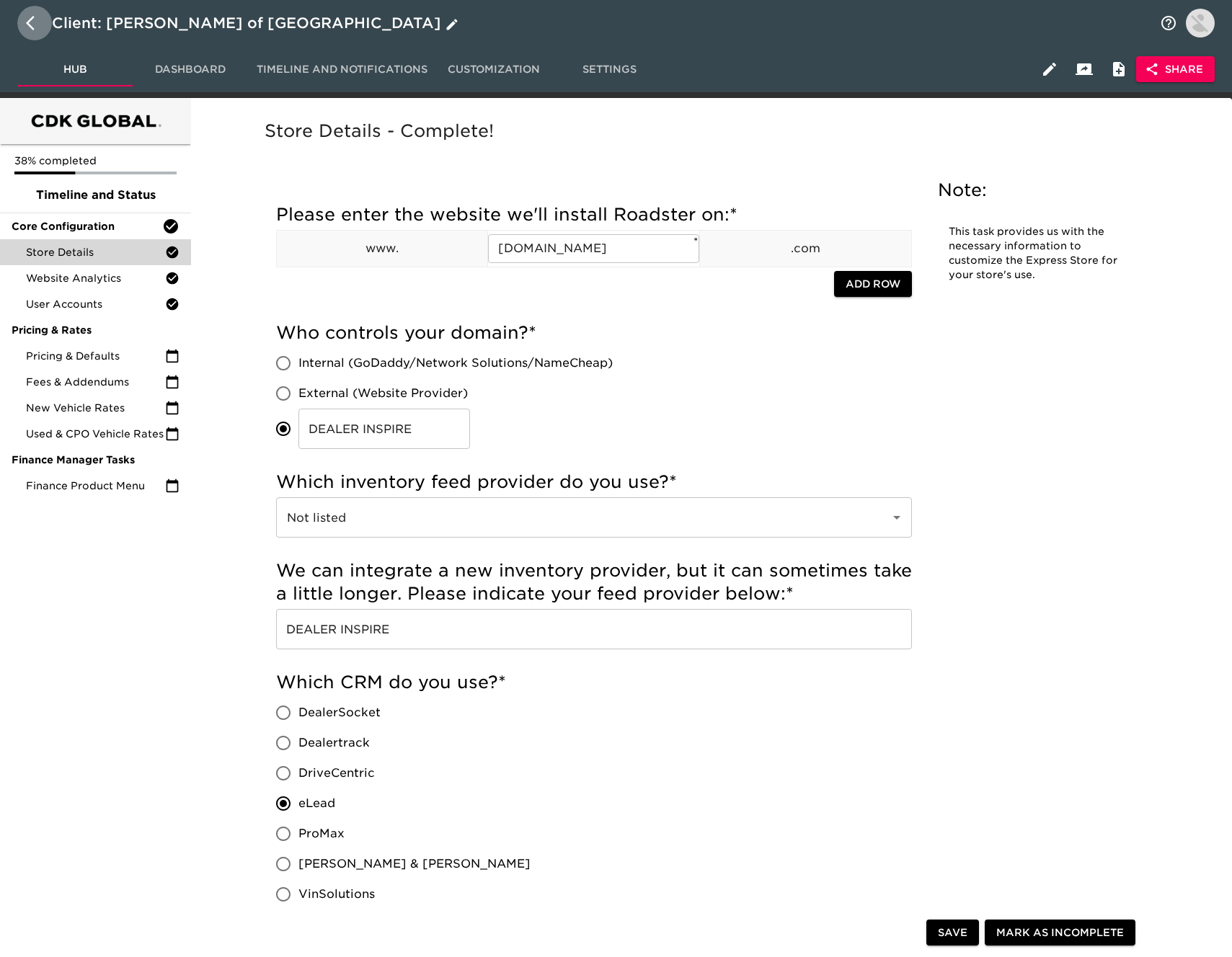
click at [26, 26] on icon "button" at bounding box center [35, 23] width 17 height 17
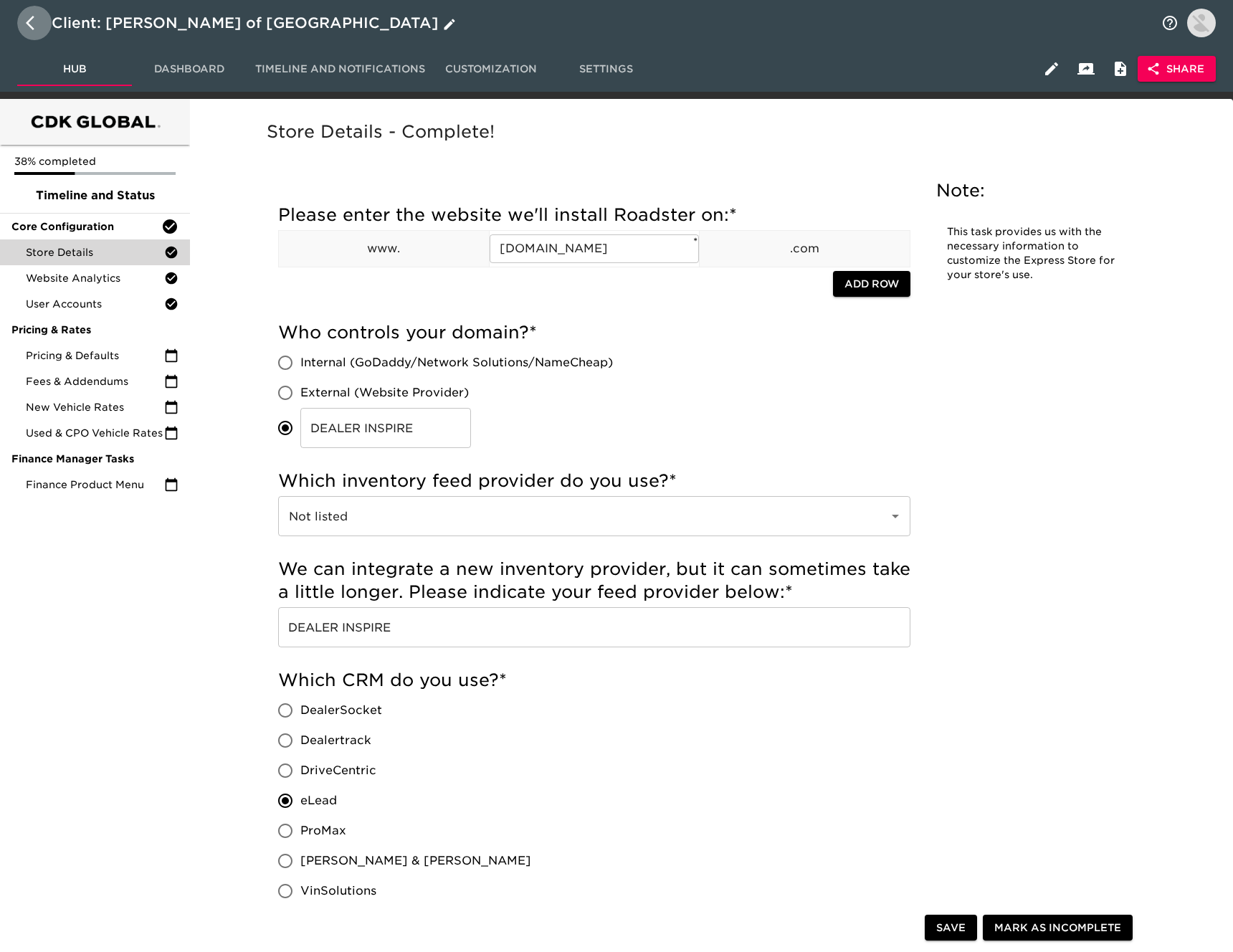
select select "10"
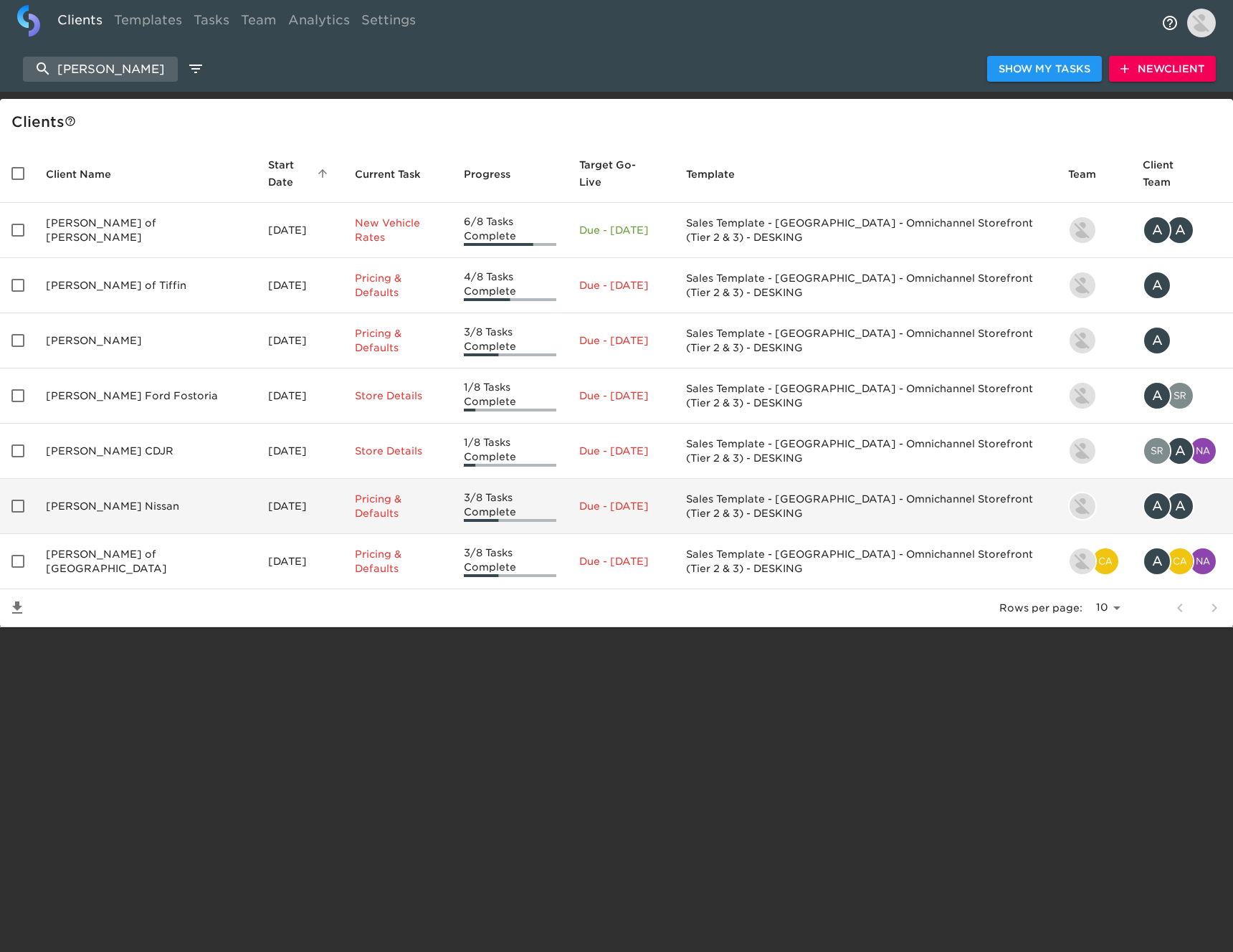
click at [107, 478] on td "[PERSON_NAME] Nissan" at bounding box center [145, 506] width 222 height 55
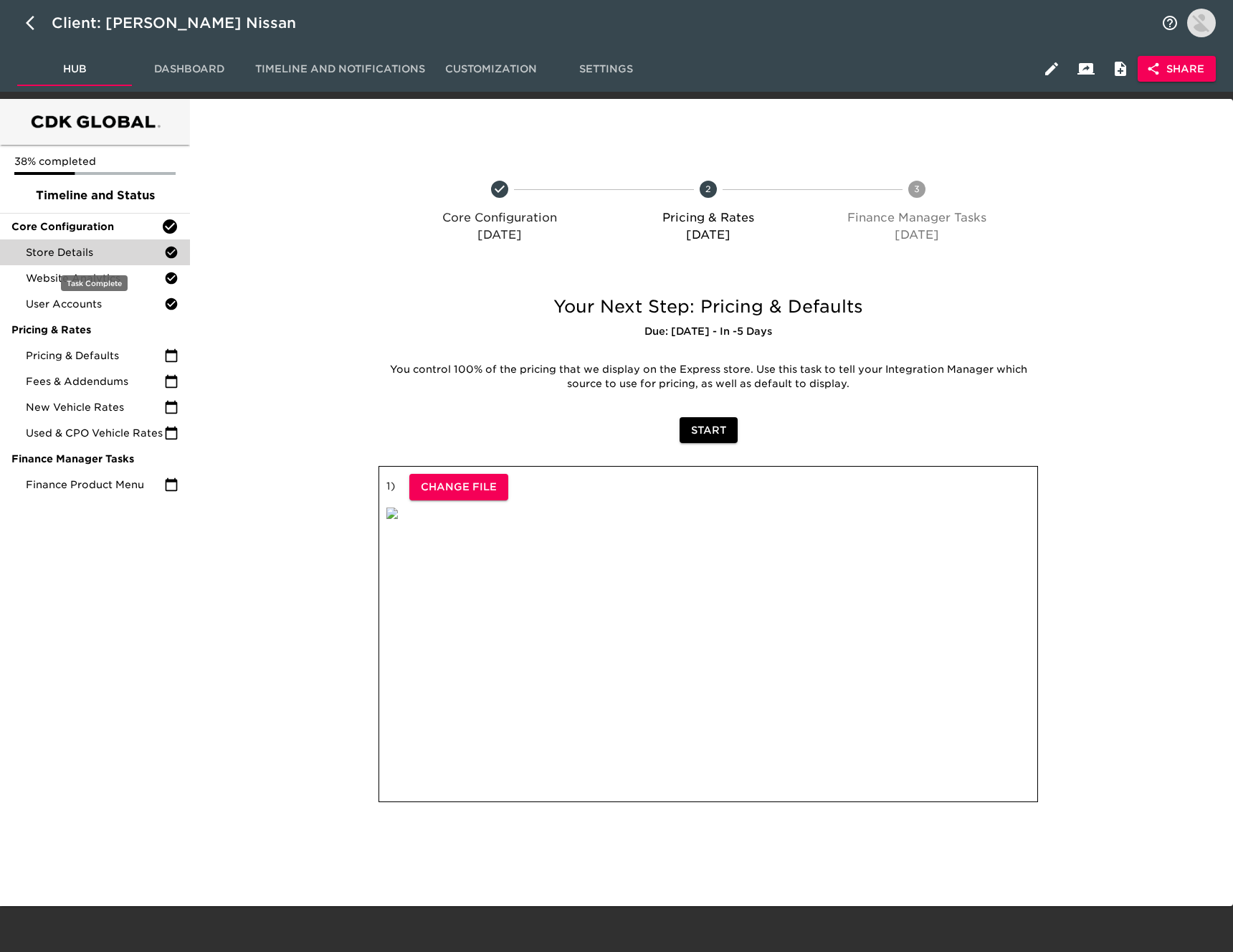
click at [111, 245] on span "Store Details" at bounding box center [95, 251] width 138 height 14
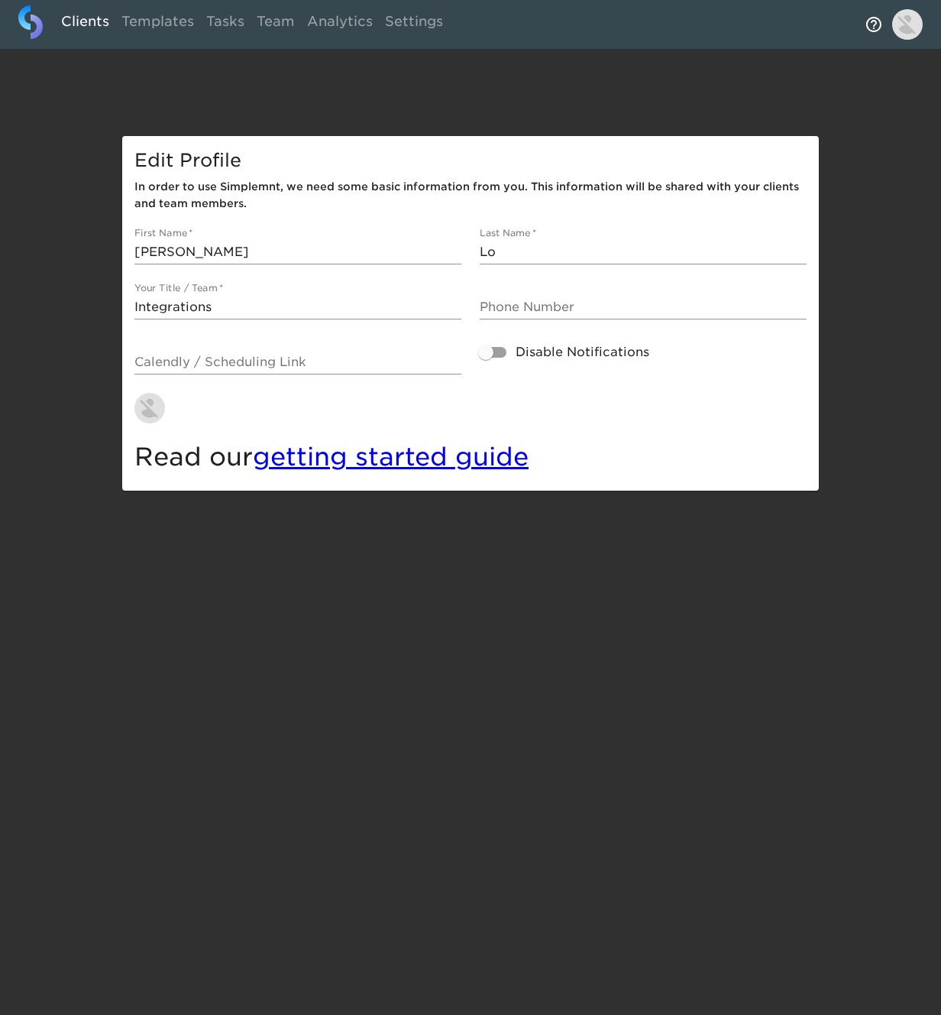
click at [87, 24] on link "Clients" at bounding box center [85, 23] width 60 height 37
select select "10"
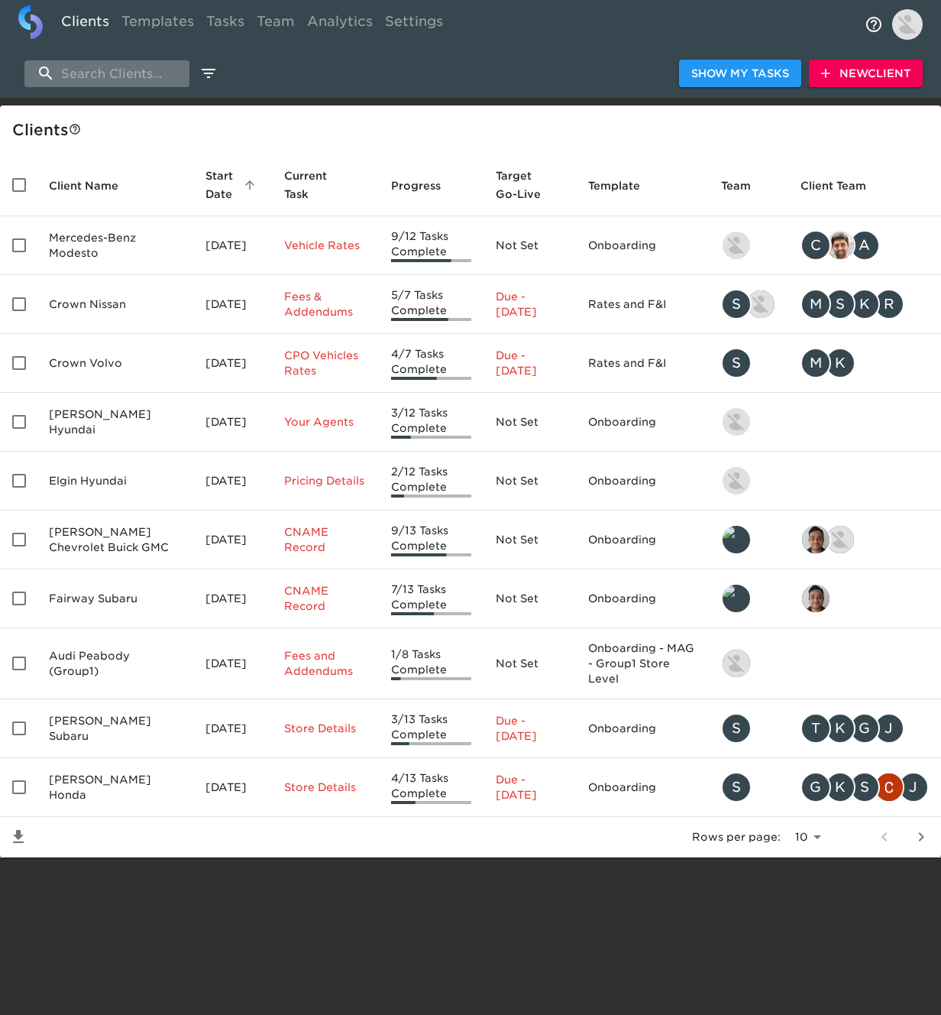
click at [122, 81] on input "search" at bounding box center [106, 73] width 165 height 27
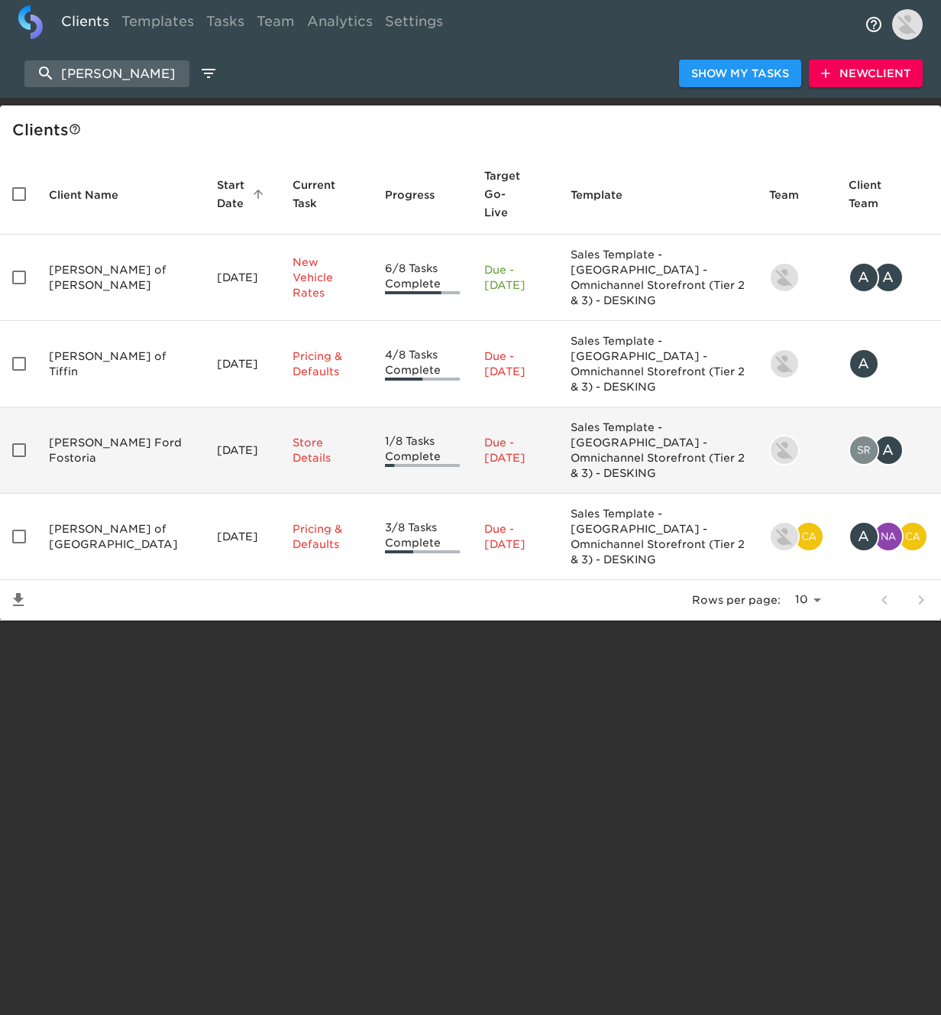
type input "reineke ford"
click at [205, 407] on td "[DATE]" at bounding box center [243, 450] width 76 height 86
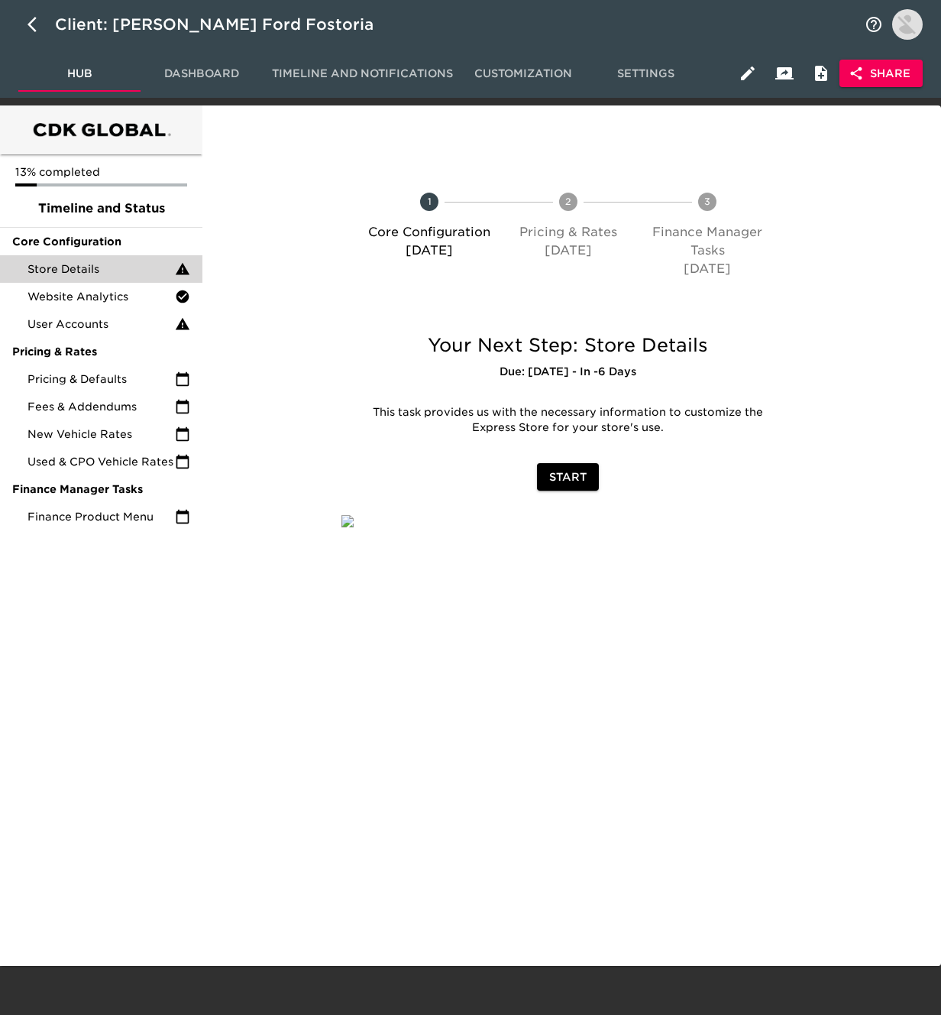
click at [124, 278] on div "Store Details" at bounding box center [101, 269] width 202 height 28
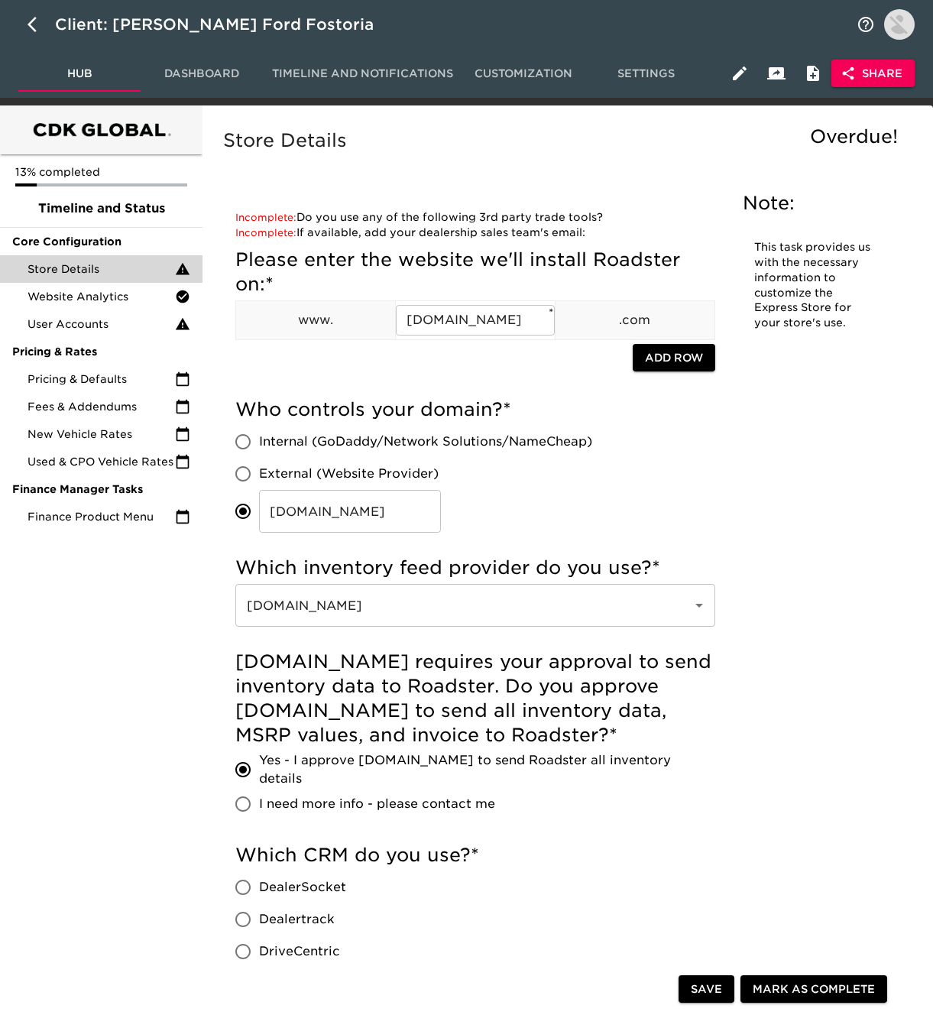
drag, startPoint x: 682, startPoint y: 491, endPoint x: 706, endPoint y: 494, distance: 24.0
click at [683, 491] on div "Who controls your domain? * Internal (GoDaddy/Network Solutions/NameCheap) Exte…" at bounding box center [475, 464] width 480 height 135
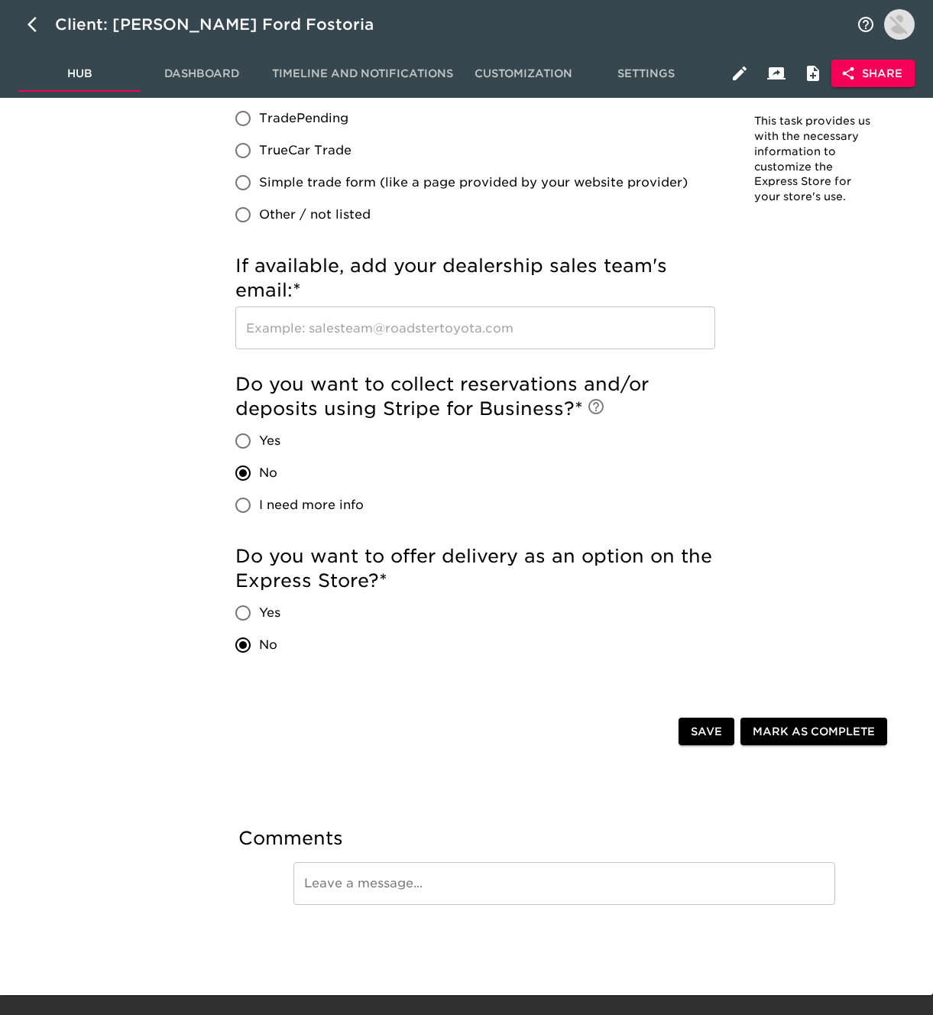
scroll to position [2344, 0]
